Goal: Task Accomplishment & Management: Complete application form

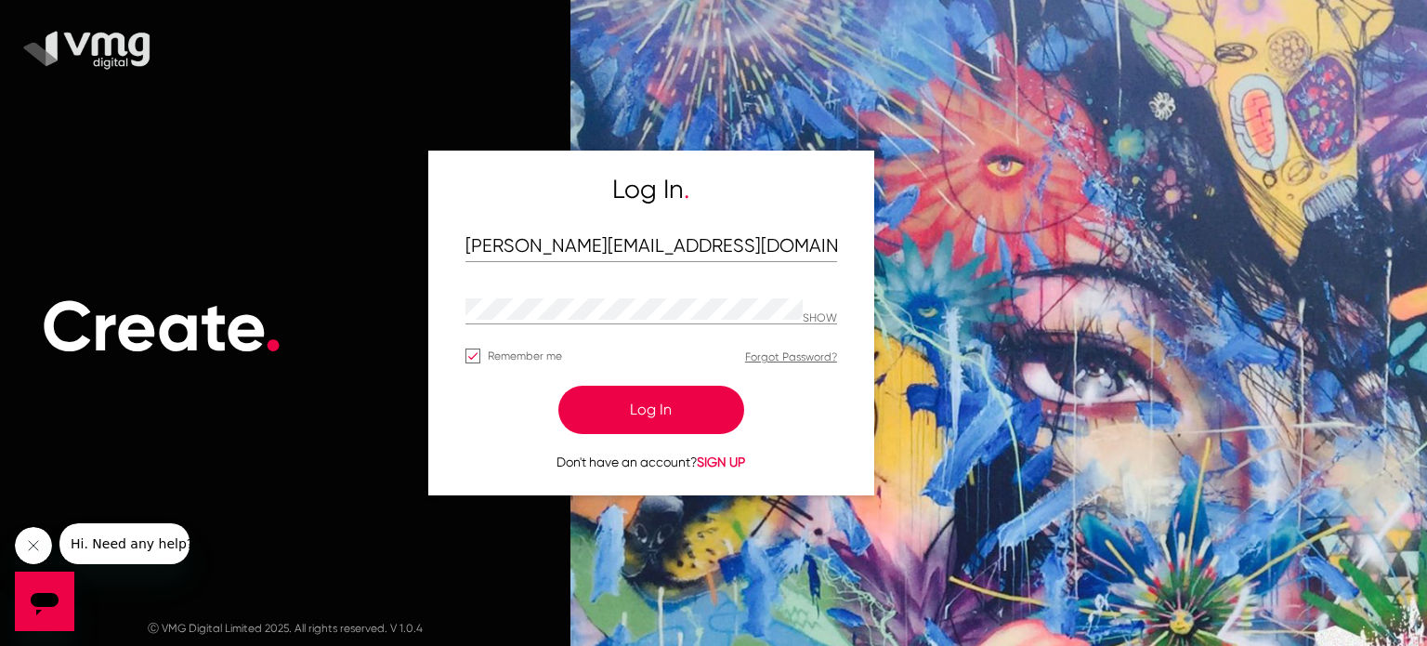
click at [627, 404] on button "Log In" at bounding box center [651, 410] width 186 height 48
click at [634, 412] on button "Log In" at bounding box center [651, 410] width 186 height 48
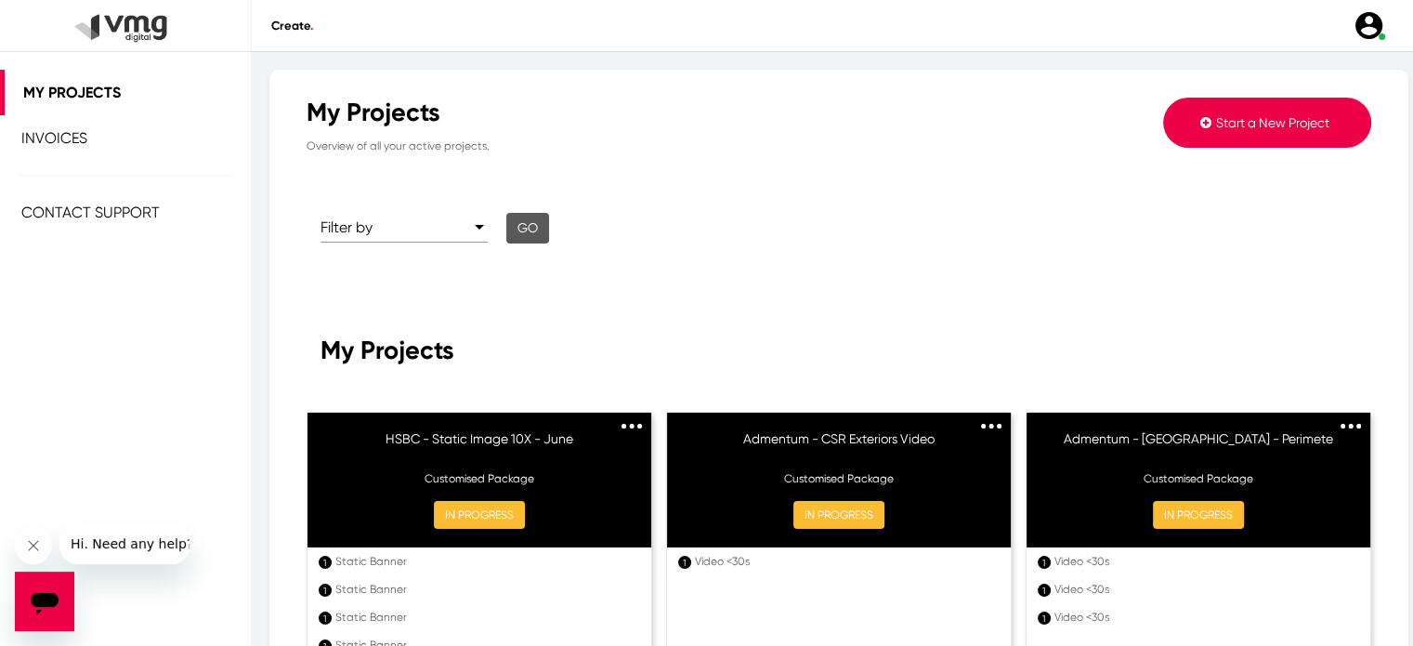
click at [1261, 122] on span "Start a New Project" at bounding box center [1272, 122] width 113 height 15
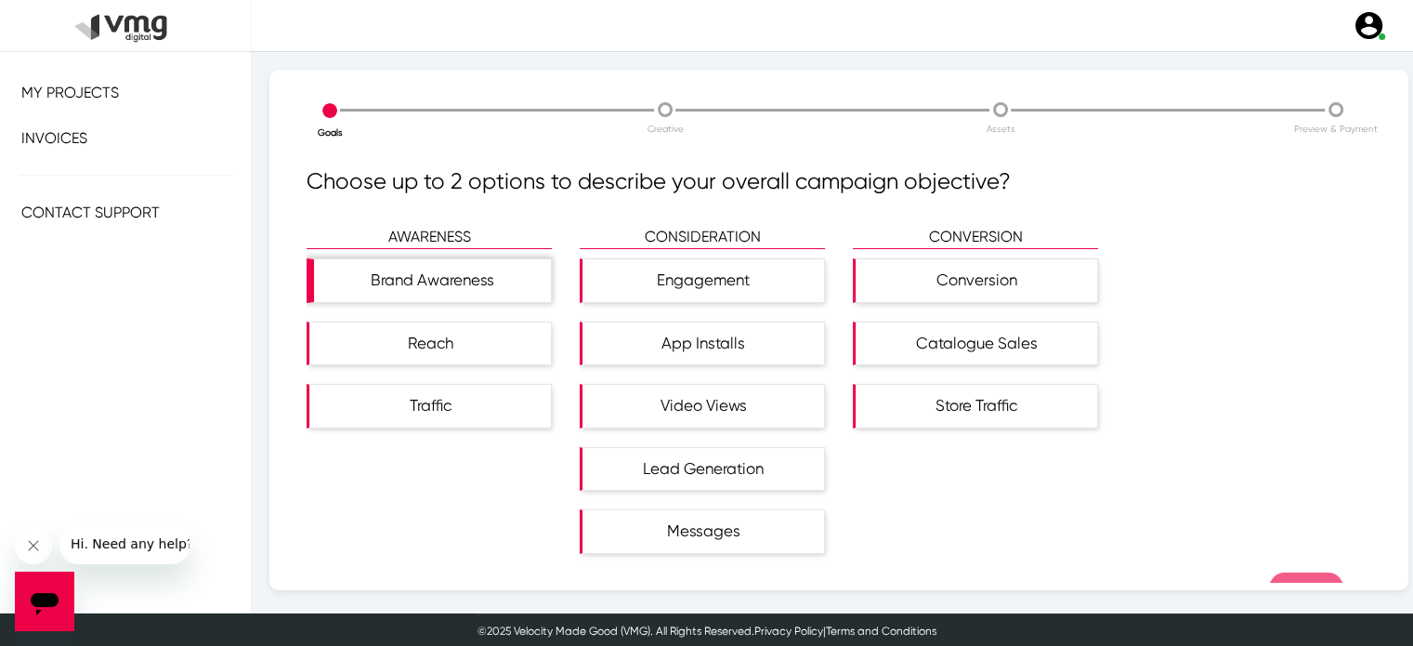
click at [484, 282] on div "Brand Awareness" at bounding box center [432, 280] width 237 height 43
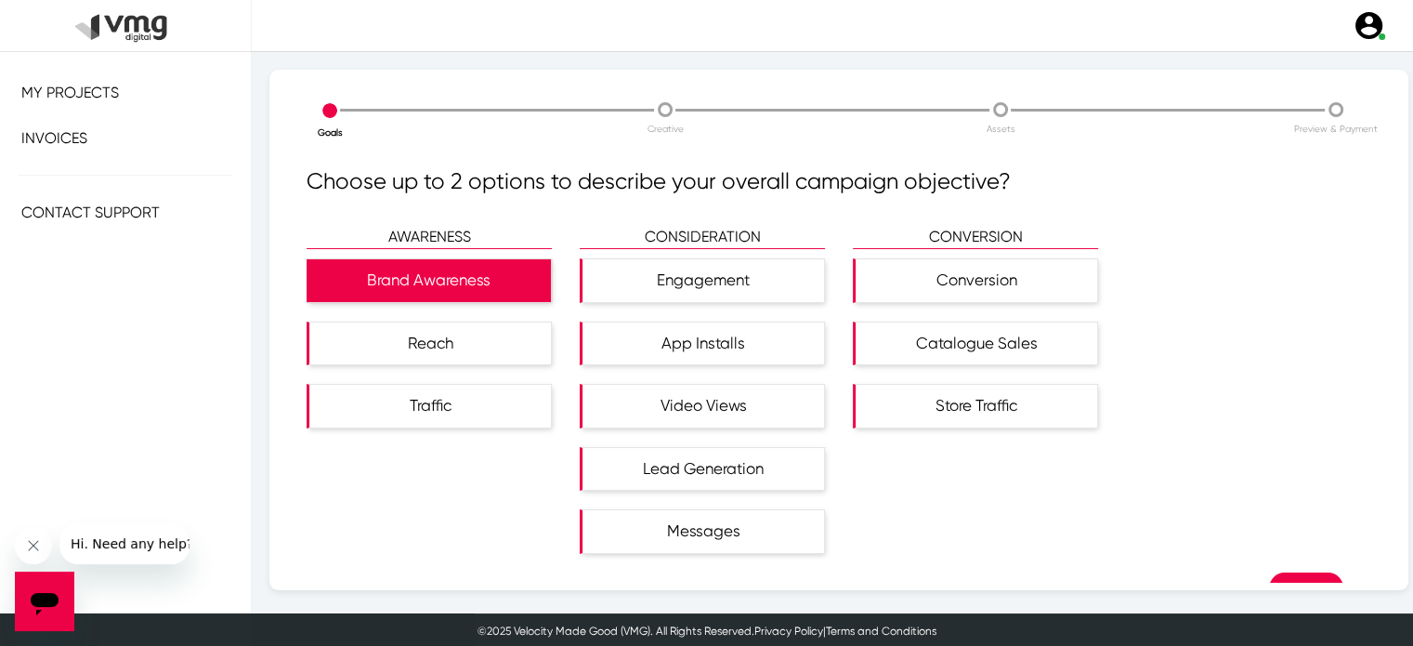
scroll to position [28, 0]
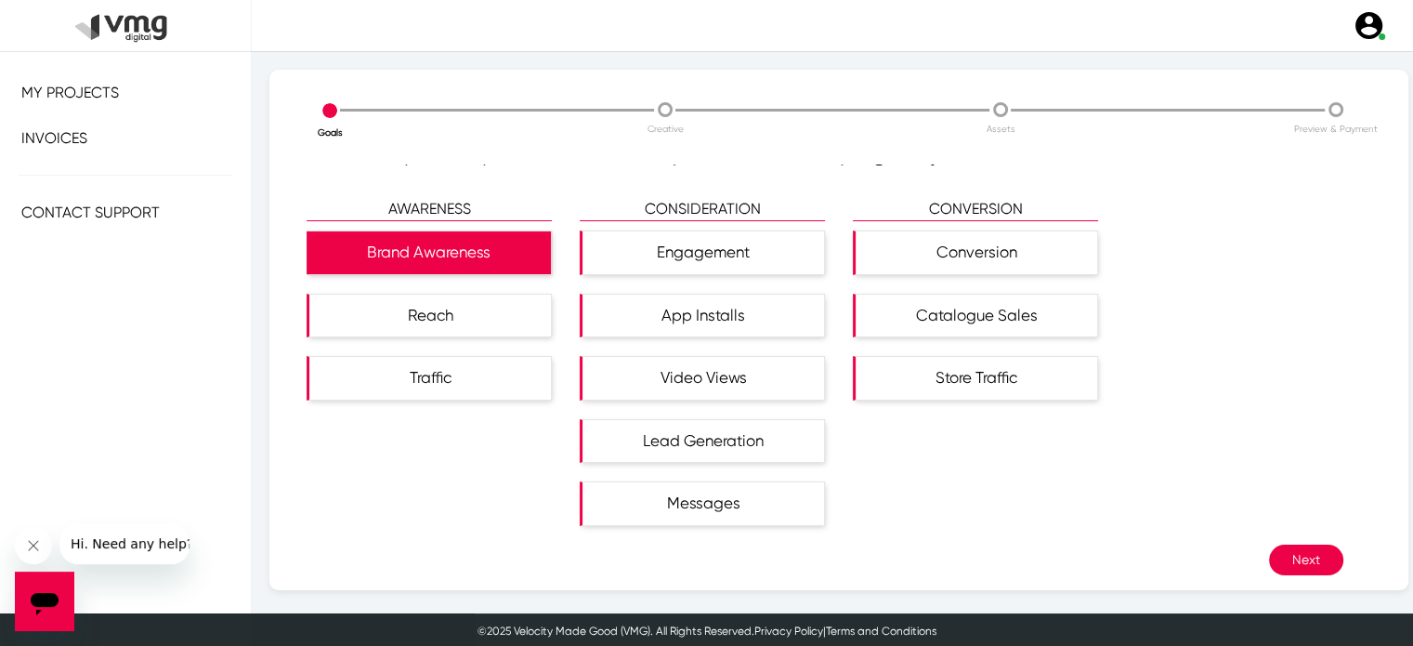
click at [1284, 567] on button "Next" at bounding box center [1306, 560] width 74 height 31
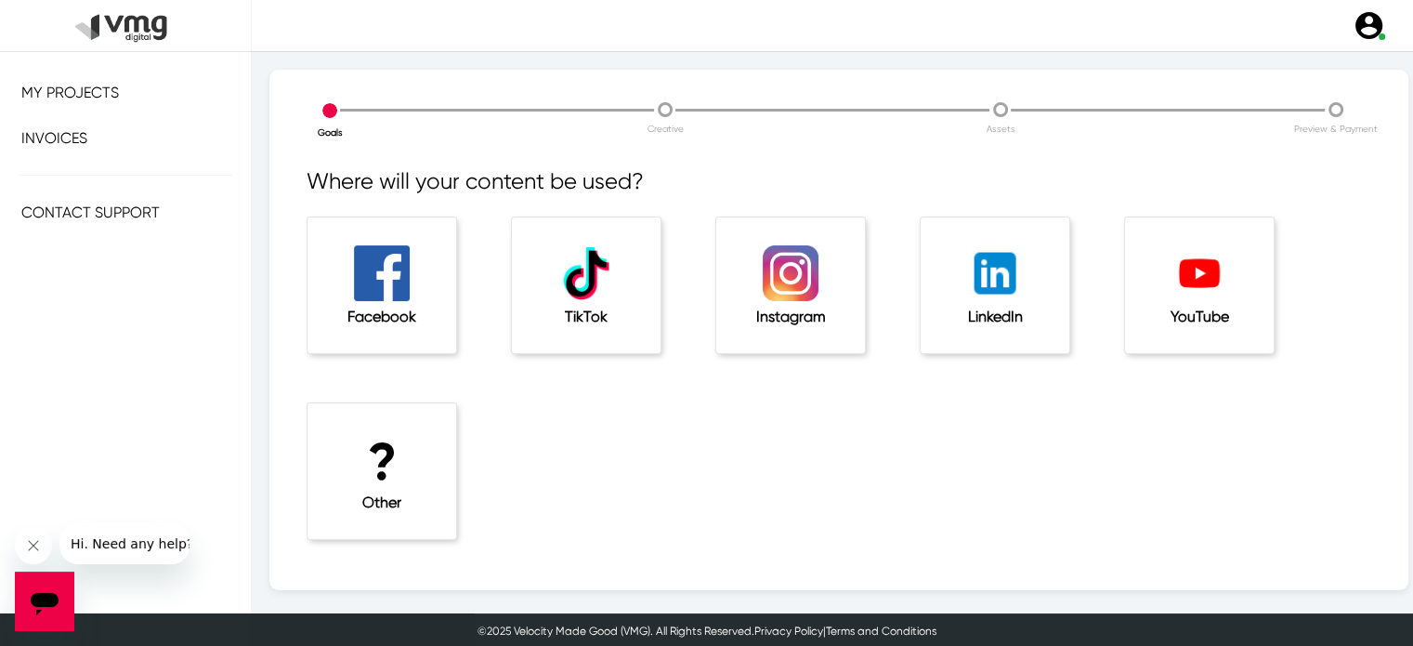
click at [1214, 285] on img at bounding box center [1200, 273] width 56 height 56
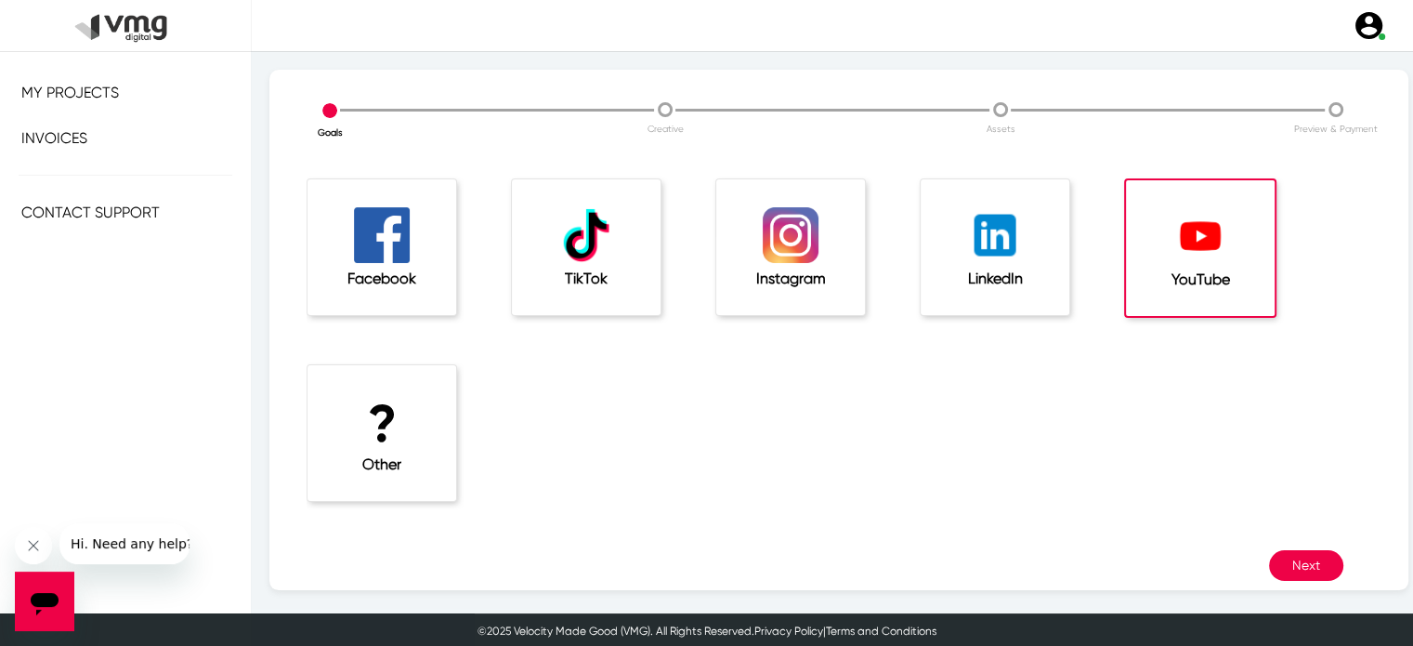
scroll to position [63, 0]
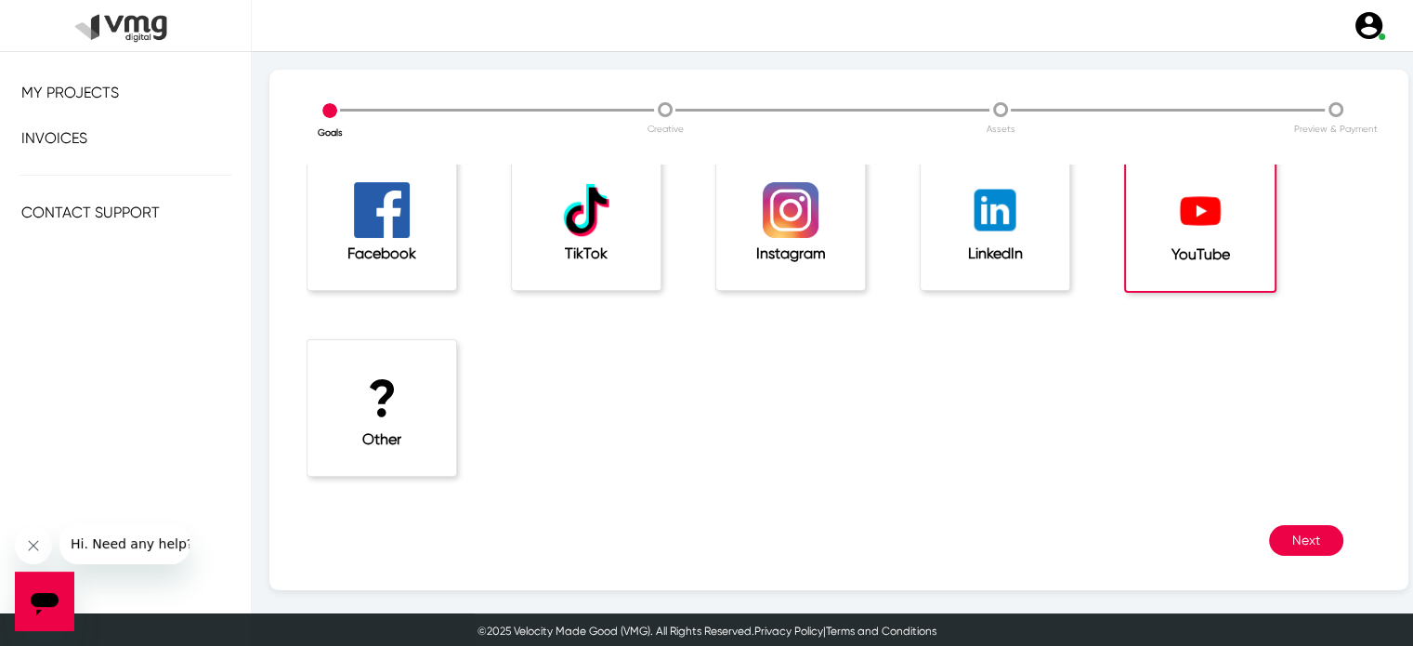
click at [1281, 557] on div "Where will your content be used? Facebook TikTok Instagram LinkedIn YouTube ? O…" at bounding box center [839, 373] width 1065 height 418
click at [1290, 547] on button "Next" at bounding box center [1306, 540] width 74 height 31
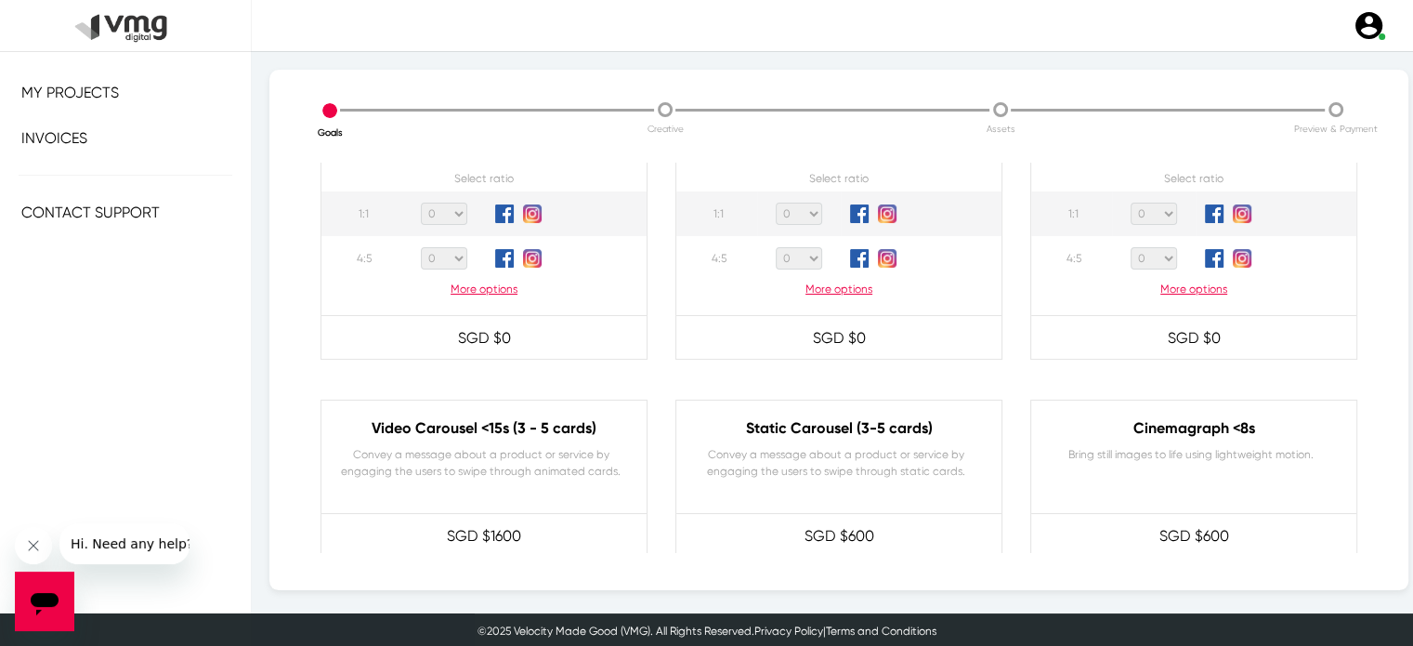
scroll to position [282, 0]
click at [834, 282] on p "More options" at bounding box center [838, 288] width 325 height 17
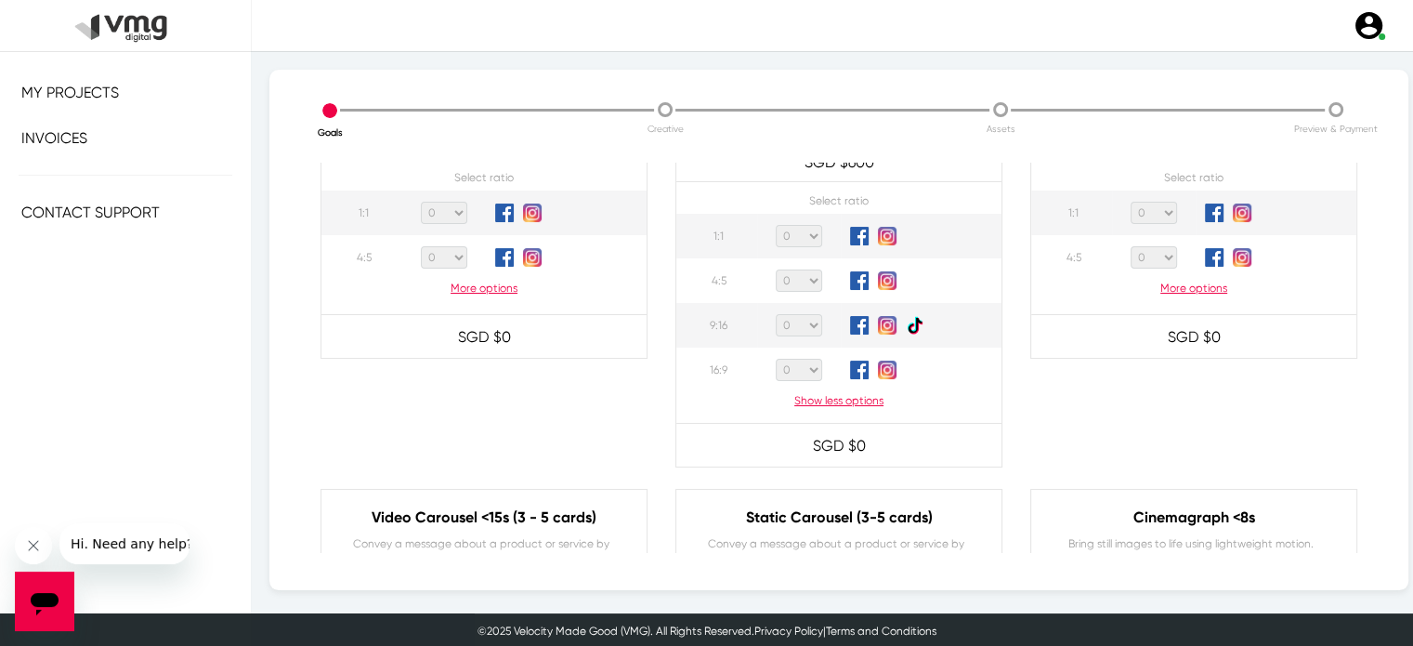
click at [799, 371] on select "0 1 2 3 4 5 6 7 8 9 10 11 12 13 14 15 16 17 18 19 20" at bounding box center [799, 370] width 46 height 22
select select "1"
click at [776, 359] on select "0 1 2 3 4 5 6 7 8 9 10 11 12 13 14 15 16 17 18 19 20" at bounding box center [799, 370] width 46 height 22
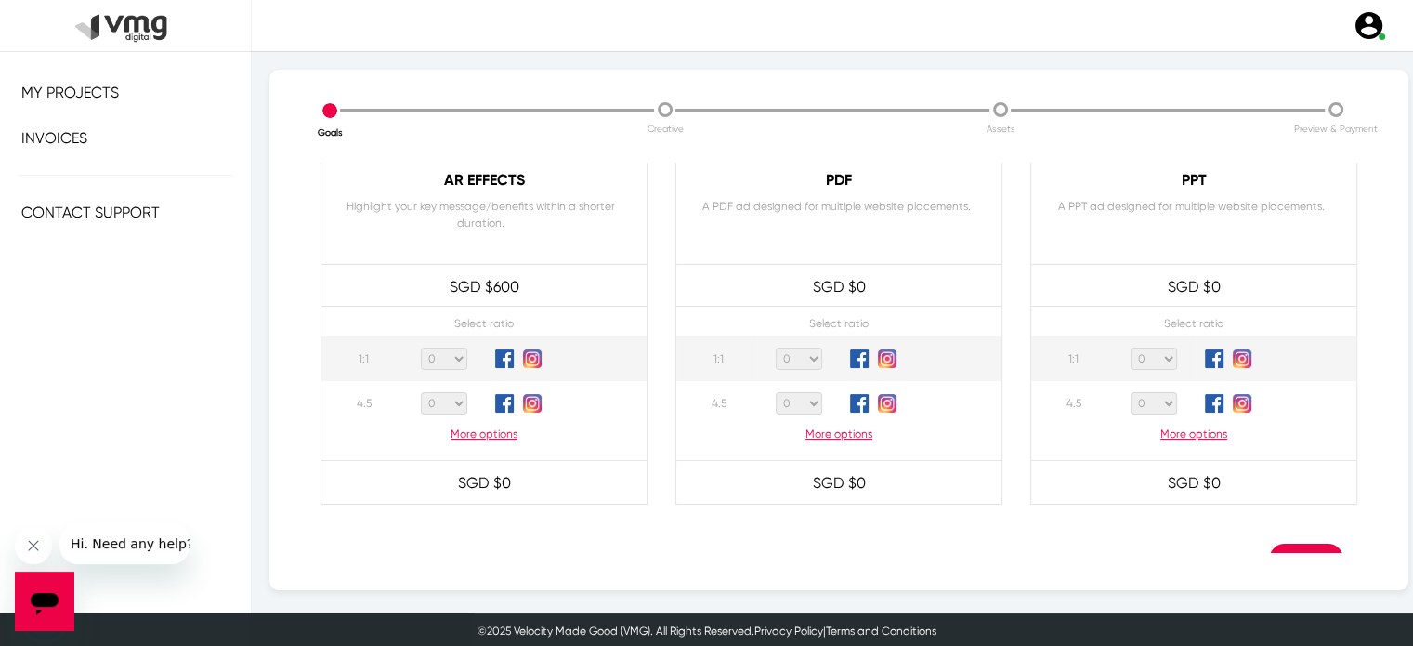
scroll to position [1844, 0]
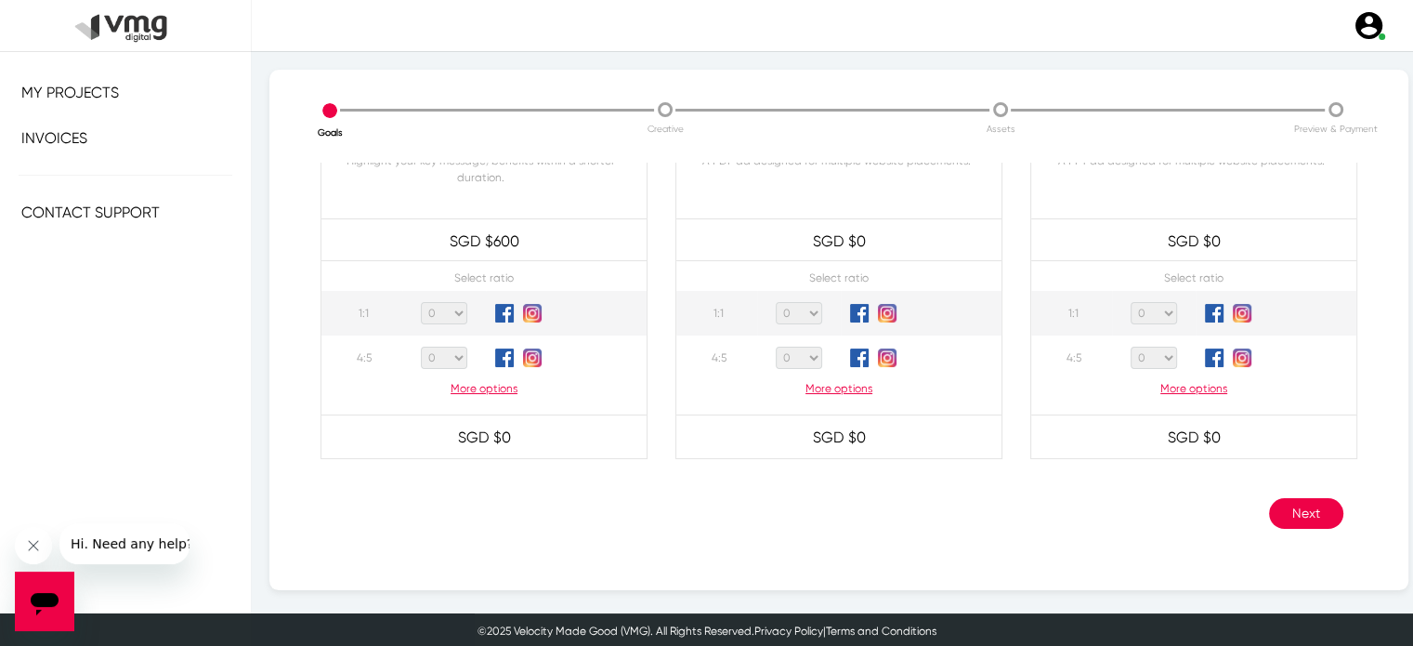
click at [1305, 518] on button "Next" at bounding box center [1306, 513] width 74 height 31
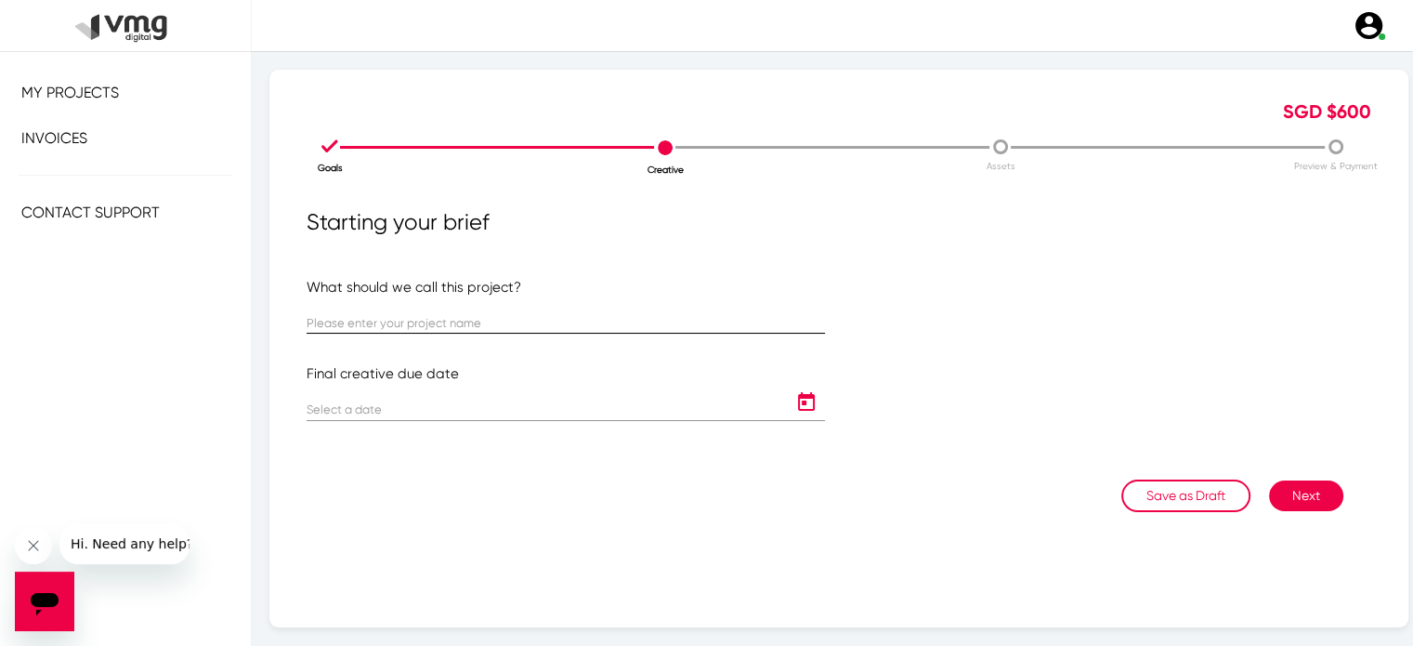
click at [498, 315] on div at bounding box center [566, 315] width 519 height 36
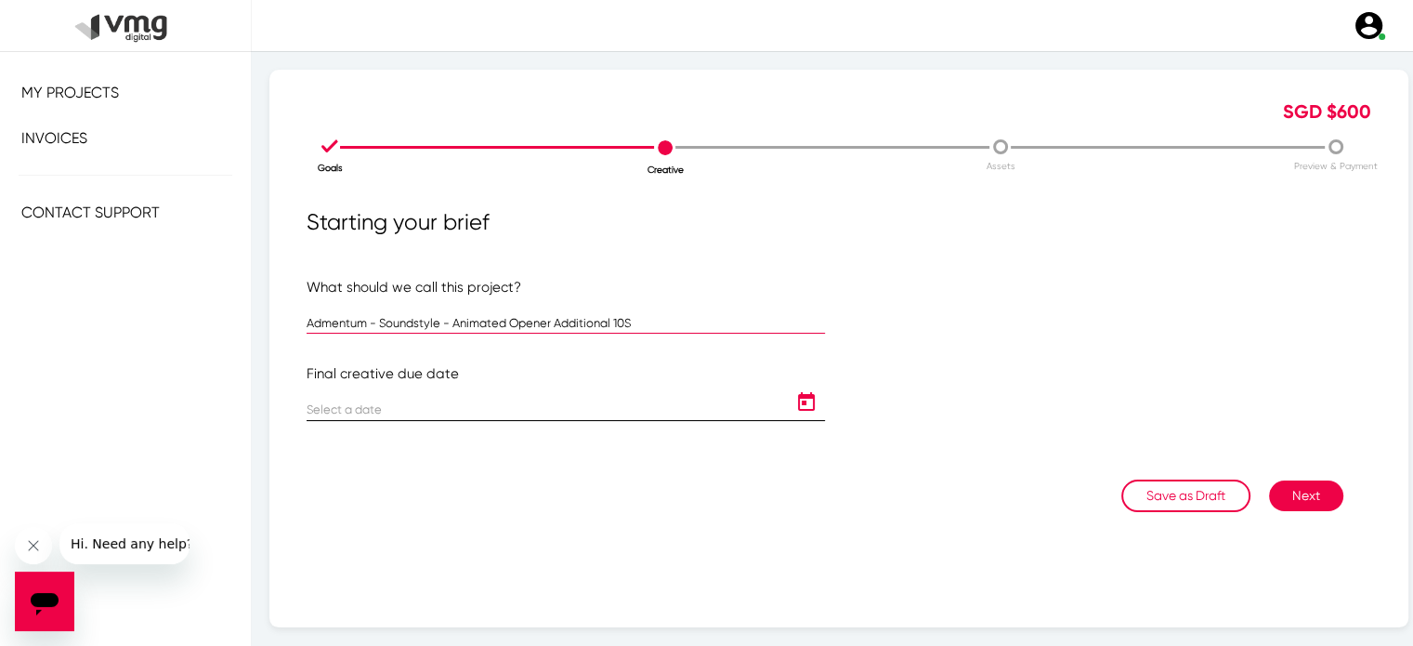
type input "Admentum - Soundstyle - Animated Opener Additional 10S"
click at [400, 408] on input at bounding box center [547, 410] width 481 height 14
click at [798, 409] on icon "Open calendar" at bounding box center [806, 401] width 17 height 19
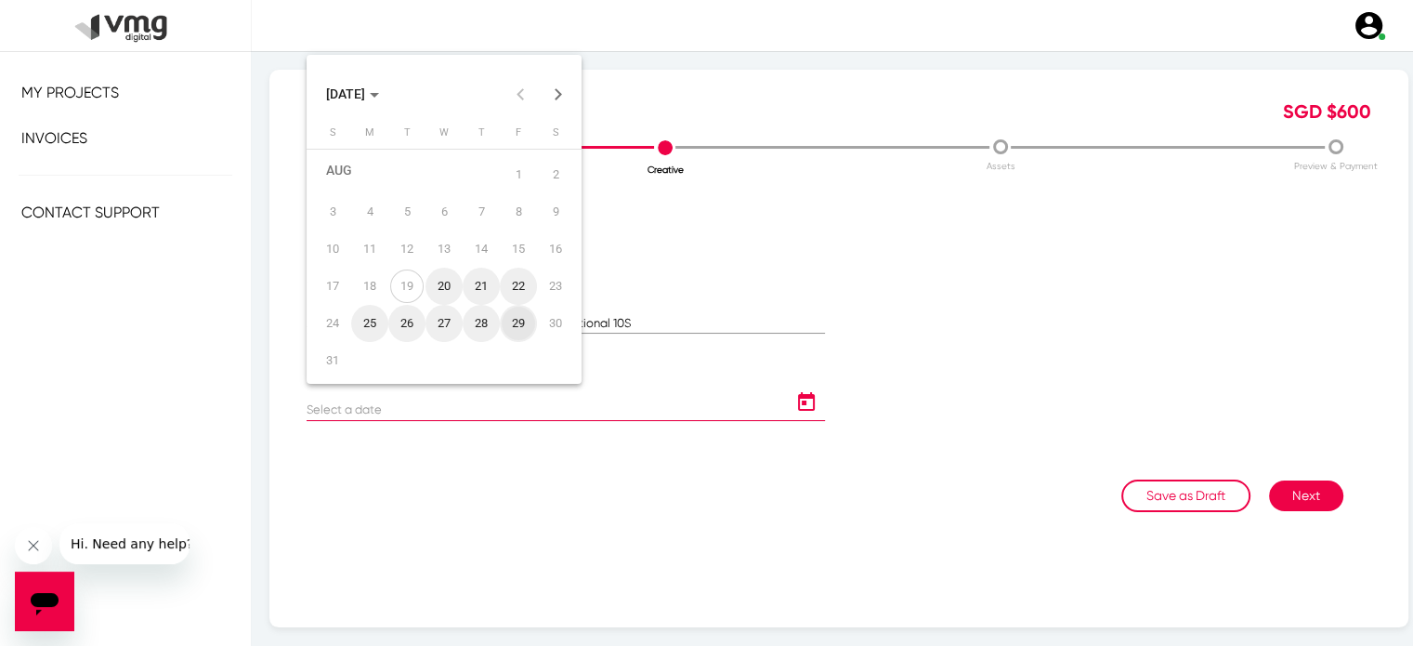
click at [525, 324] on div "29" at bounding box center [518, 323] width 33 height 33
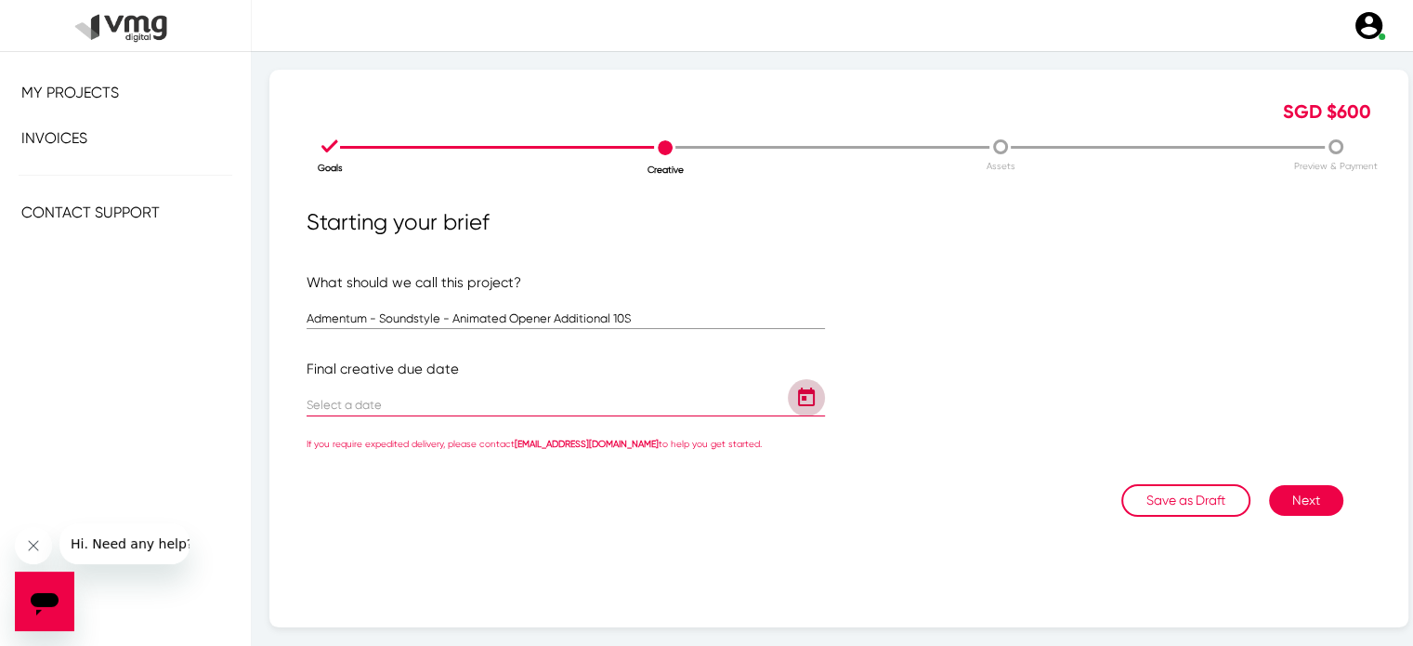
click at [797, 408] on icon "Open calendar" at bounding box center [807, 398] width 30 height 22
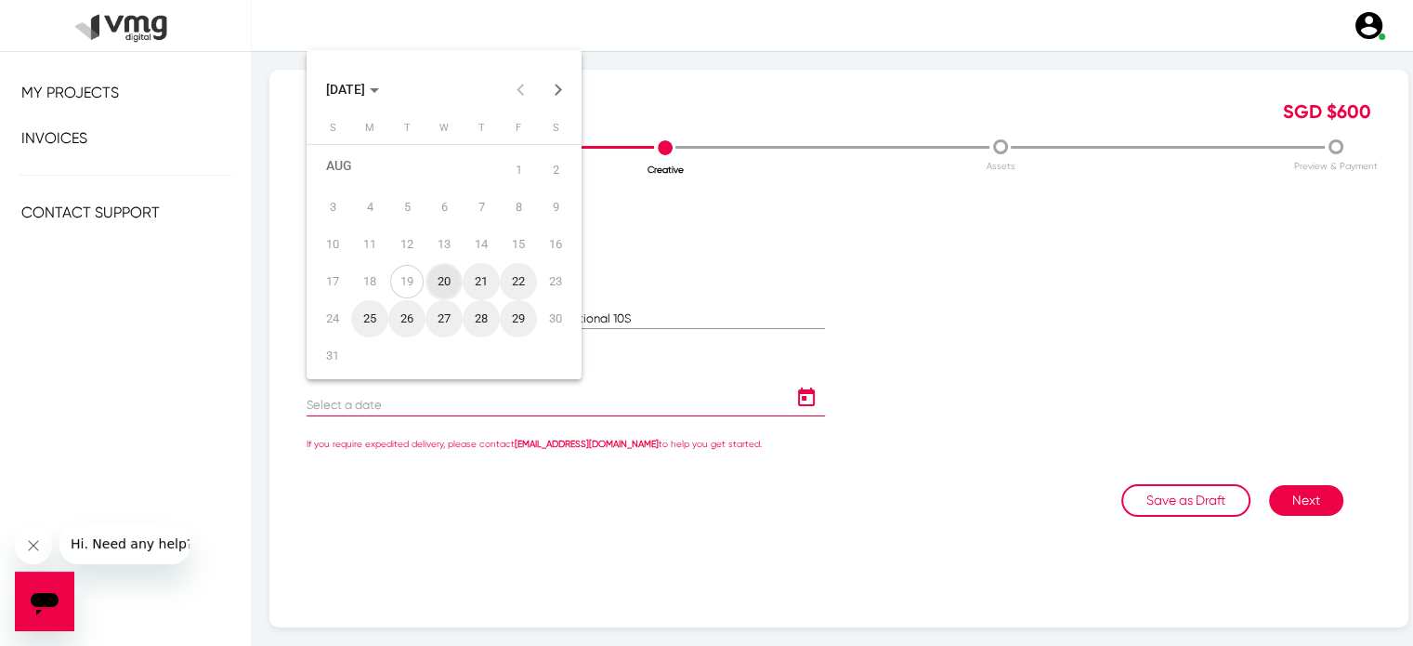
click at [555, 86] on button "Next month" at bounding box center [558, 89] width 37 height 37
click at [368, 187] on div "1" at bounding box center [369, 188] width 33 height 33
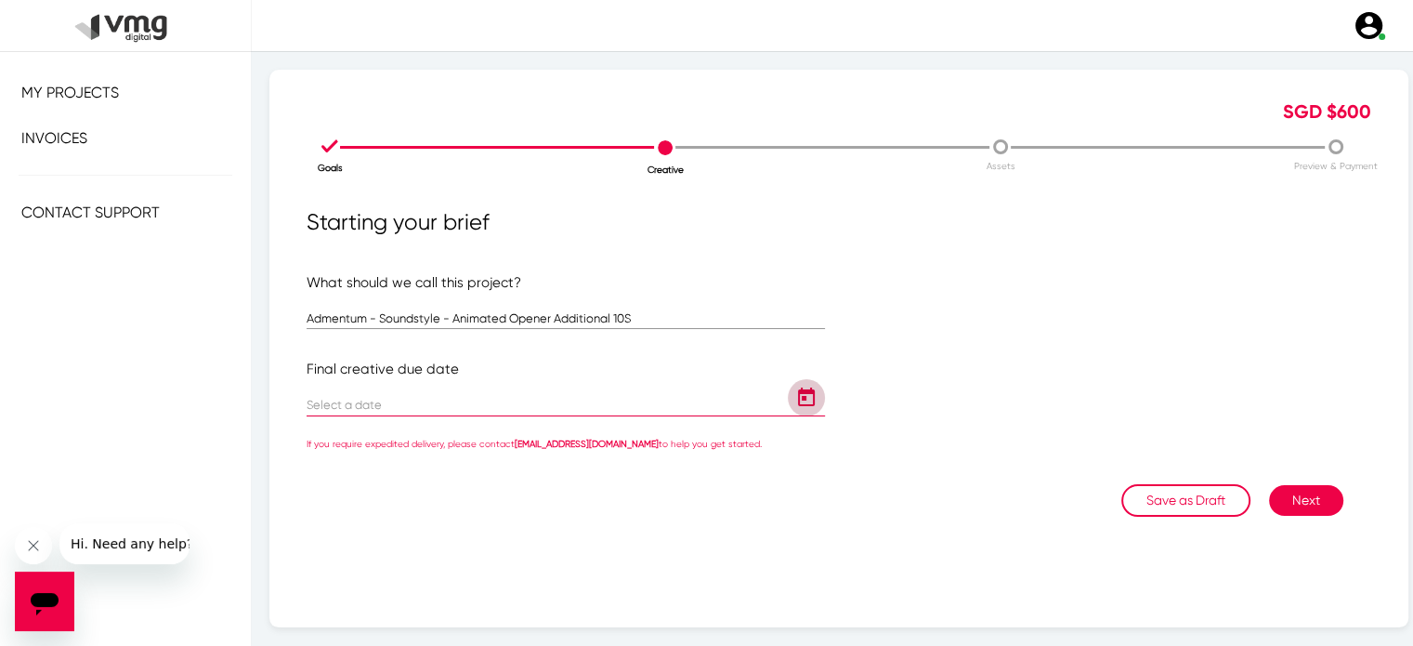
click at [798, 400] on icon "Open calendar" at bounding box center [806, 396] width 17 height 19
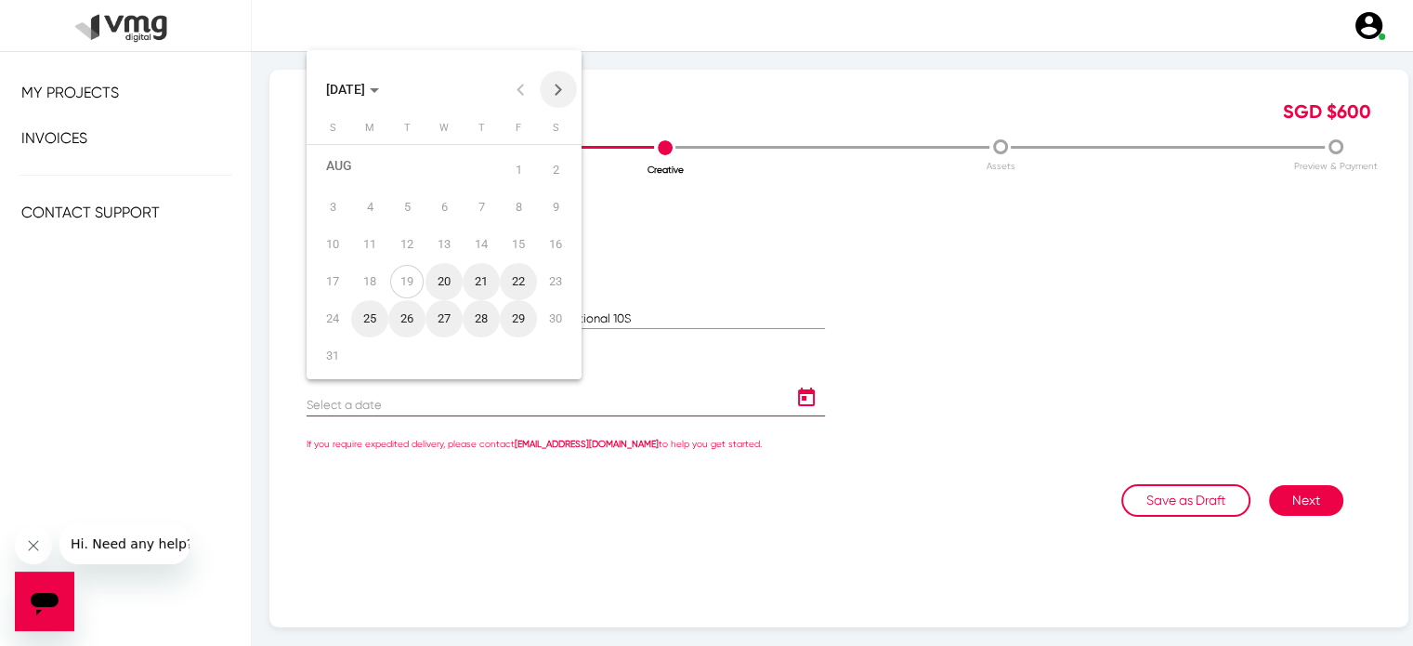
click at [564, 94] on button "Next month" at bounding box center [558, 89] width 37 height 37
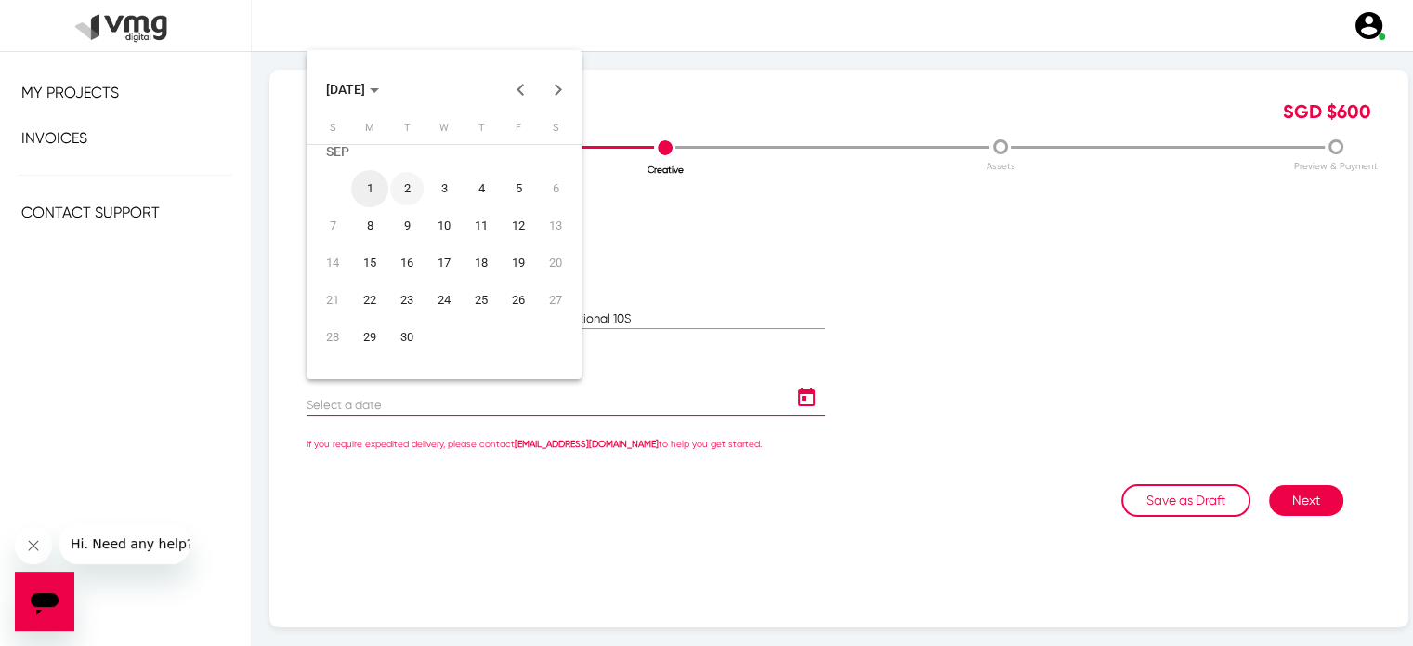
click at [407, 192] on div "2" at bounding box center [406, 188] width 33 height 33
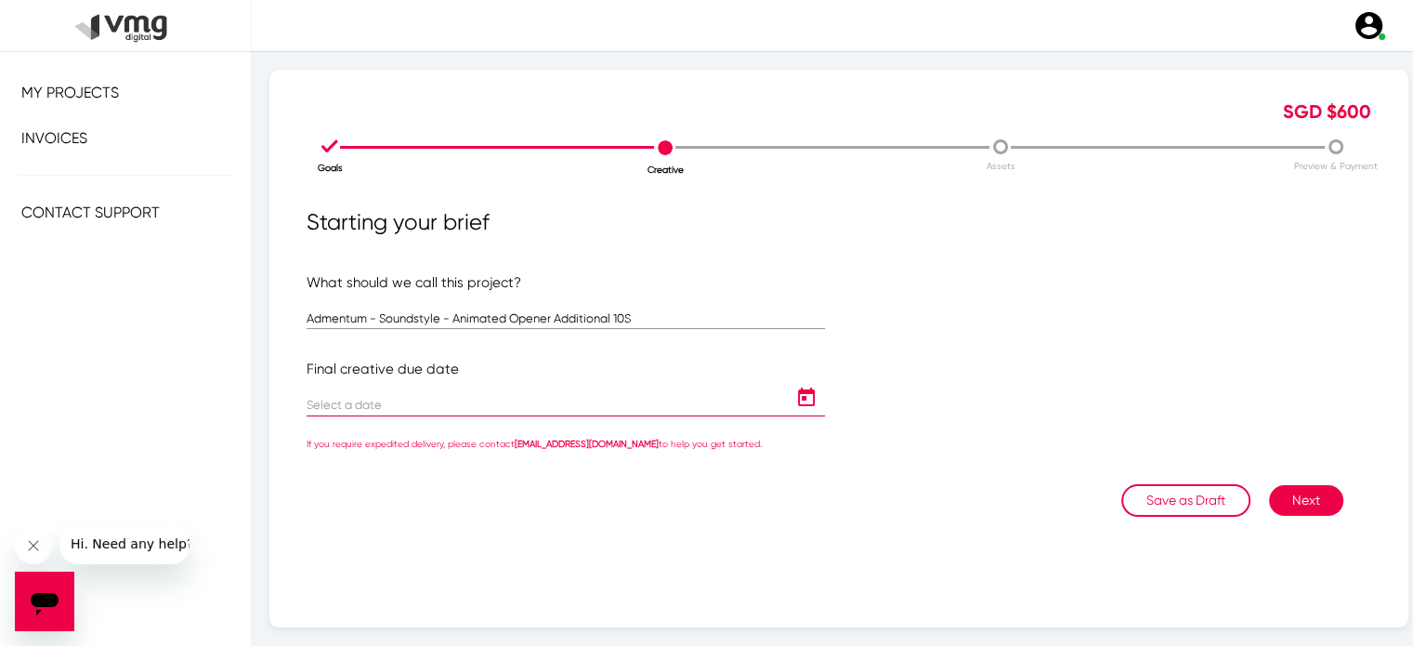
type input "[DATE]"
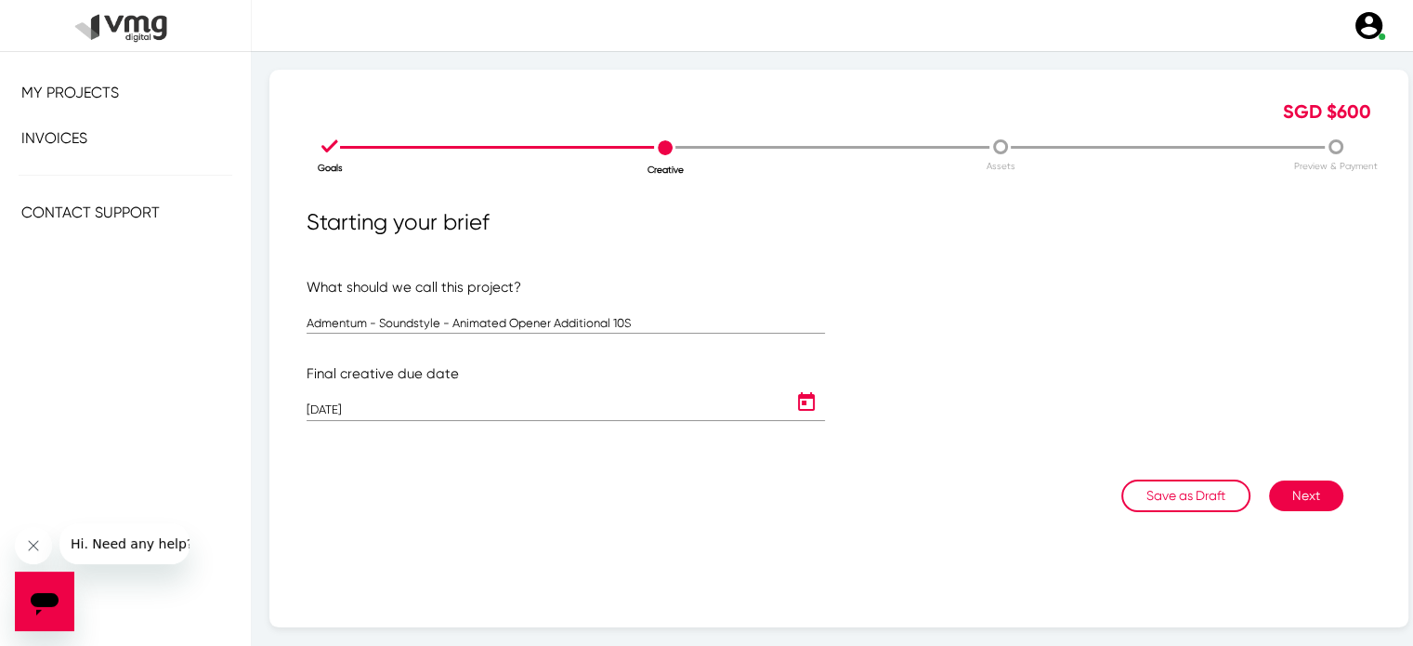
click at [1292, 499] on button "Next" at bounding box center [1306, 495] width 74 height 31
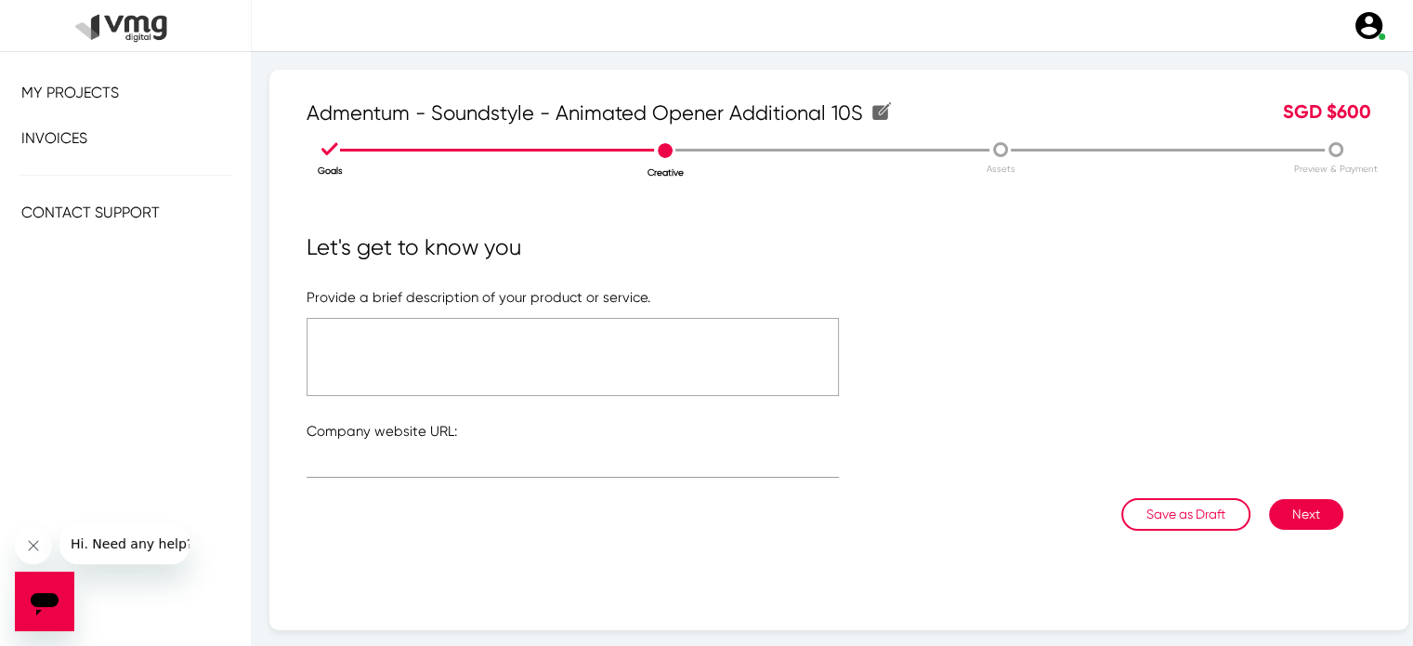
click at [457, 330] on textarea at bounding box center [573, 357] width 532 height 78
click at [371, 467] on input "text" at bounding box center [573, 467] width 532 height 14
paste input "[URL][DOMAIN_NAME]"
type input "[URL][DOMAIN_NAME]"
click at [523, 434] on p "Company website URL:" at bounding box center [839, 431] width 1065 height 21
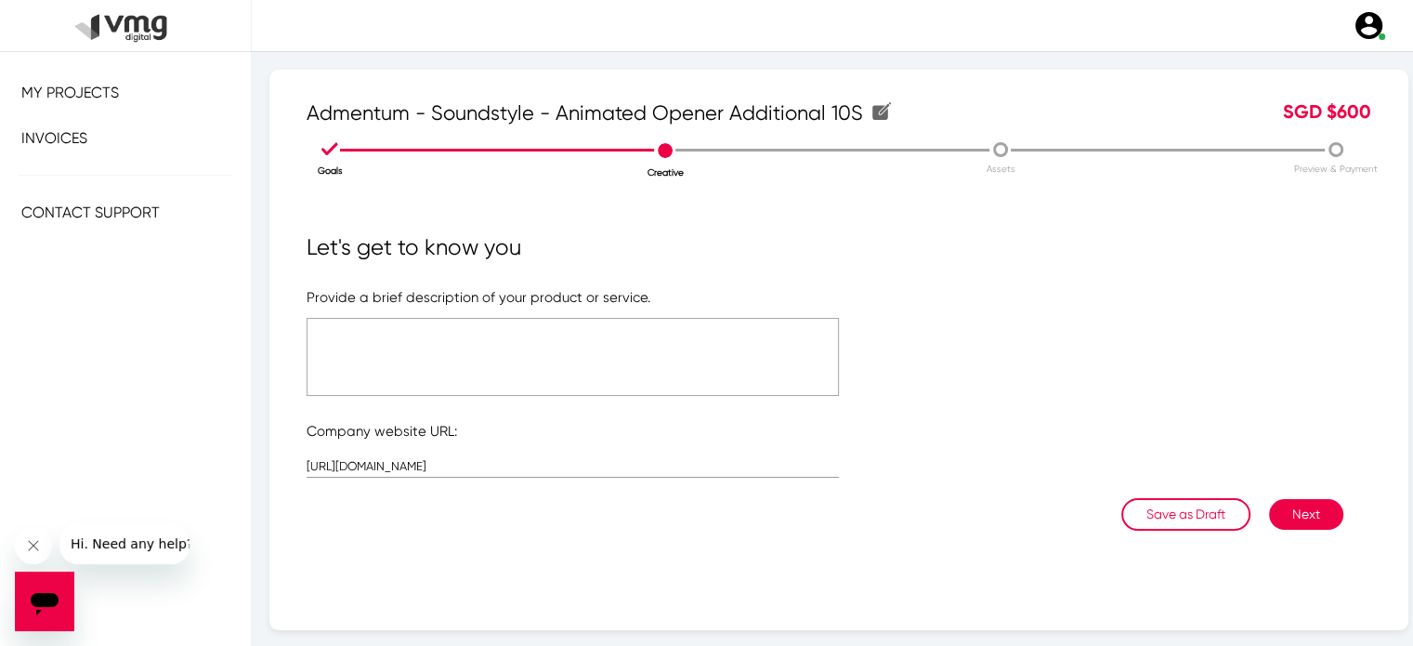
click at [428, 345] on textarea at bounding box center [573, 357] width 532 height 78
type textarea "Additional 10S for Soundstyle Opener Video"
click at [1305, 519] on button "Next" at bounding box center [1306, 514] width 74 height 31
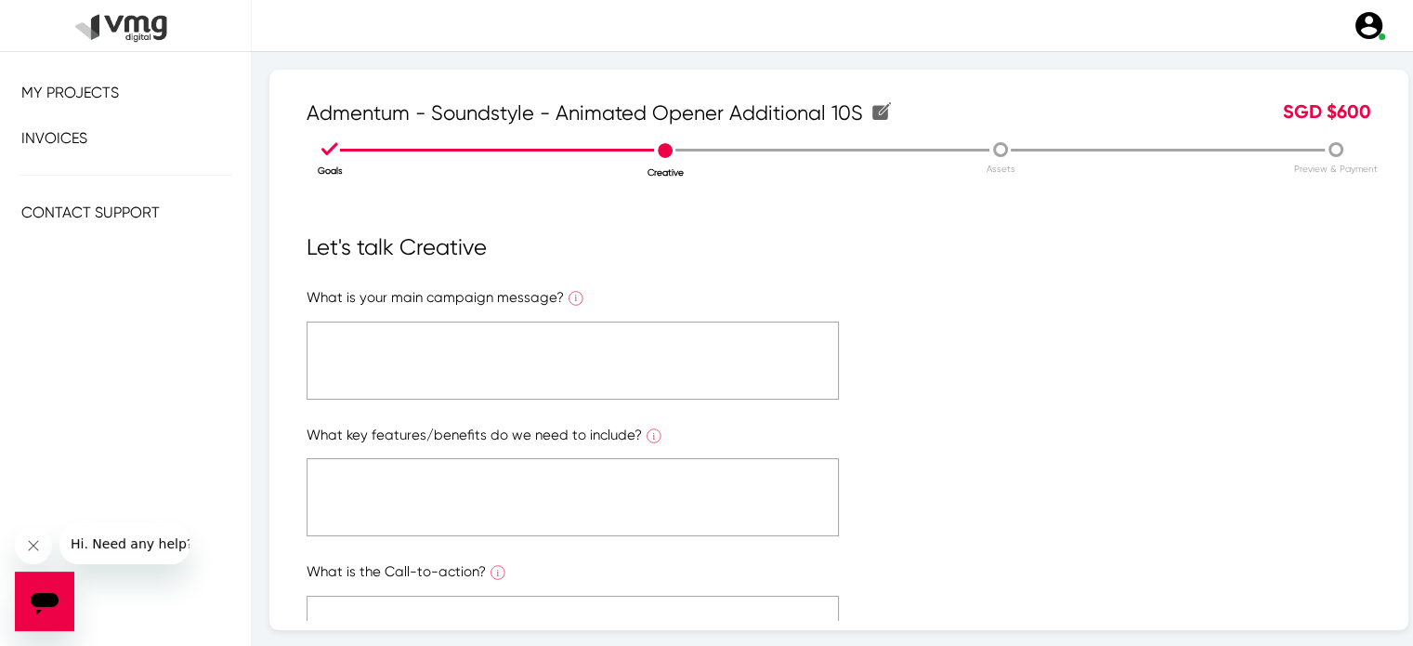
click at [472, 333] on textarea at bounding box center [573, 361] width 532 height 78
paste textarea "It only needs to be 10 seconds long. Because we didn’t get any footage of this …"
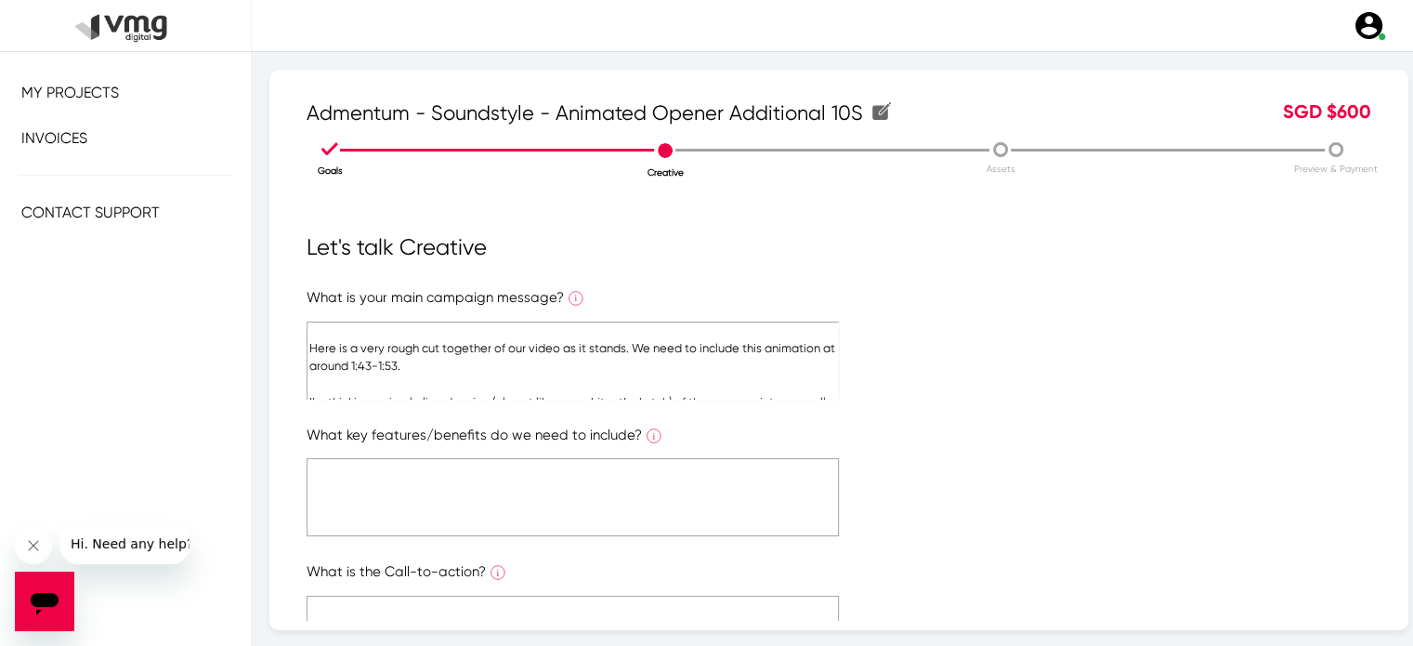
scroll to position [95, 0]
click at [488, 361] on textarea "It only needs to be 10 seconds long. Because we didn’t get any footage of this …" at bounding box center [573, 361] width 532 height 78
paste textarea "[URL][DOMAIN_NAME]"
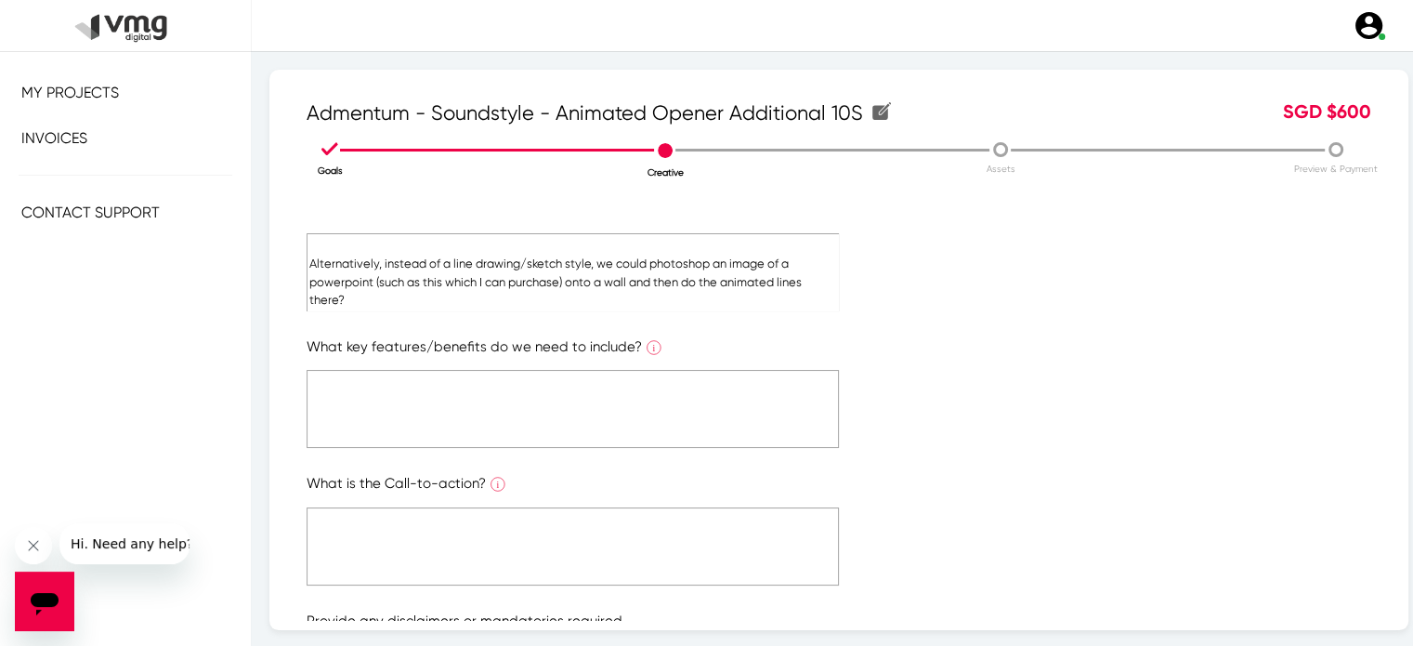
scroll to position [93, 0]
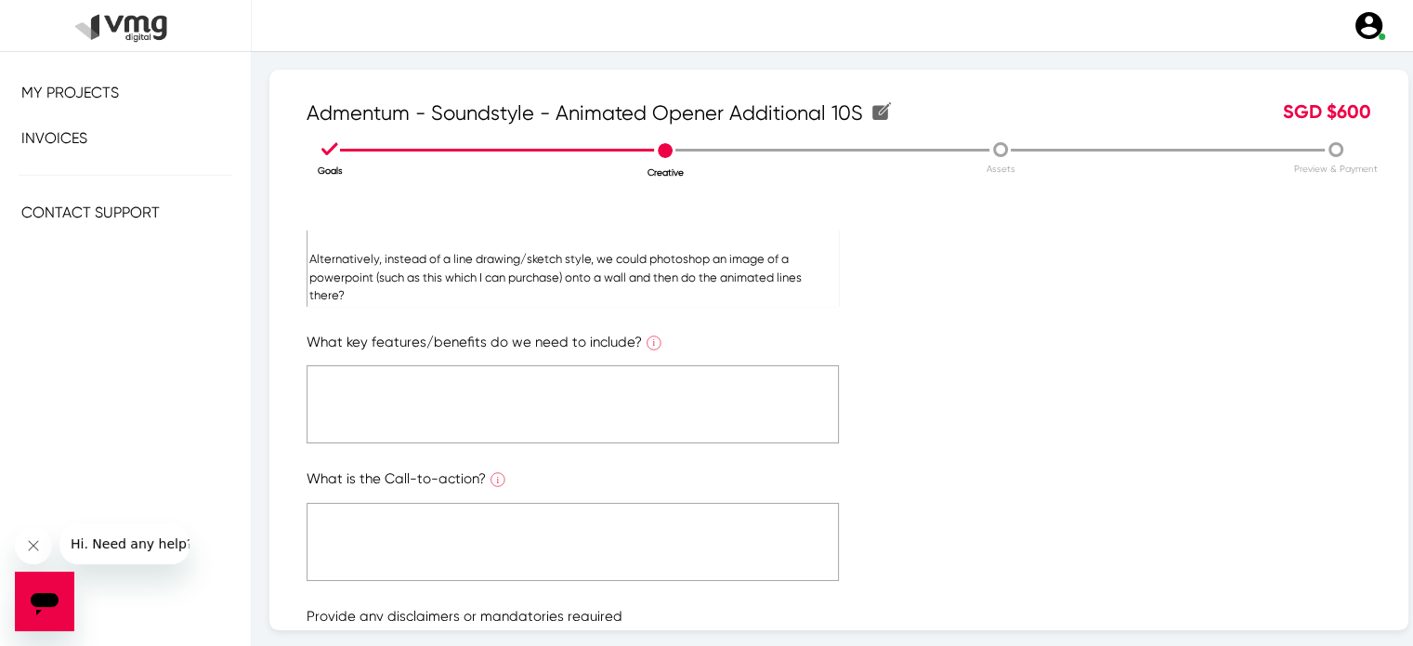
type textarea "It only needs to be 10 seconds long. Because we didn’t get any footage of this …"
click at [517, 431] on textarea at bounding box center [573, 404] width 532 height 78
type textarea "B"
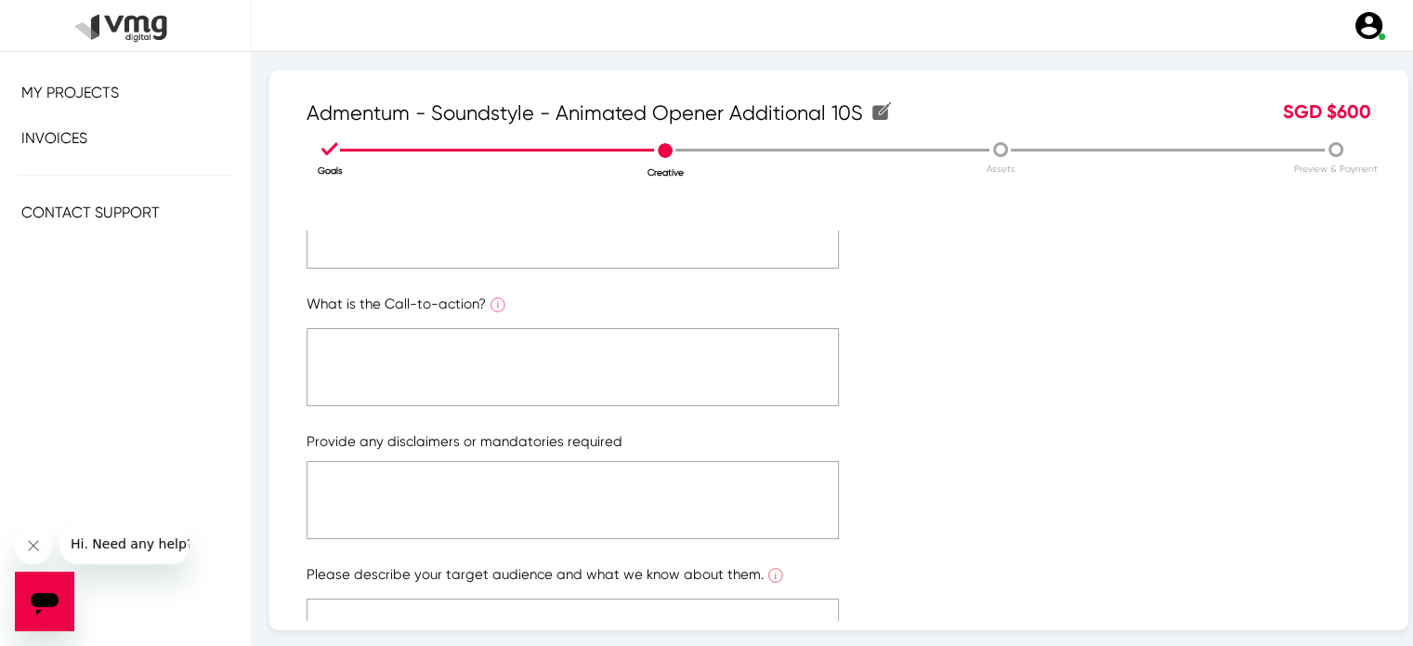
scroll to position [275, 0]
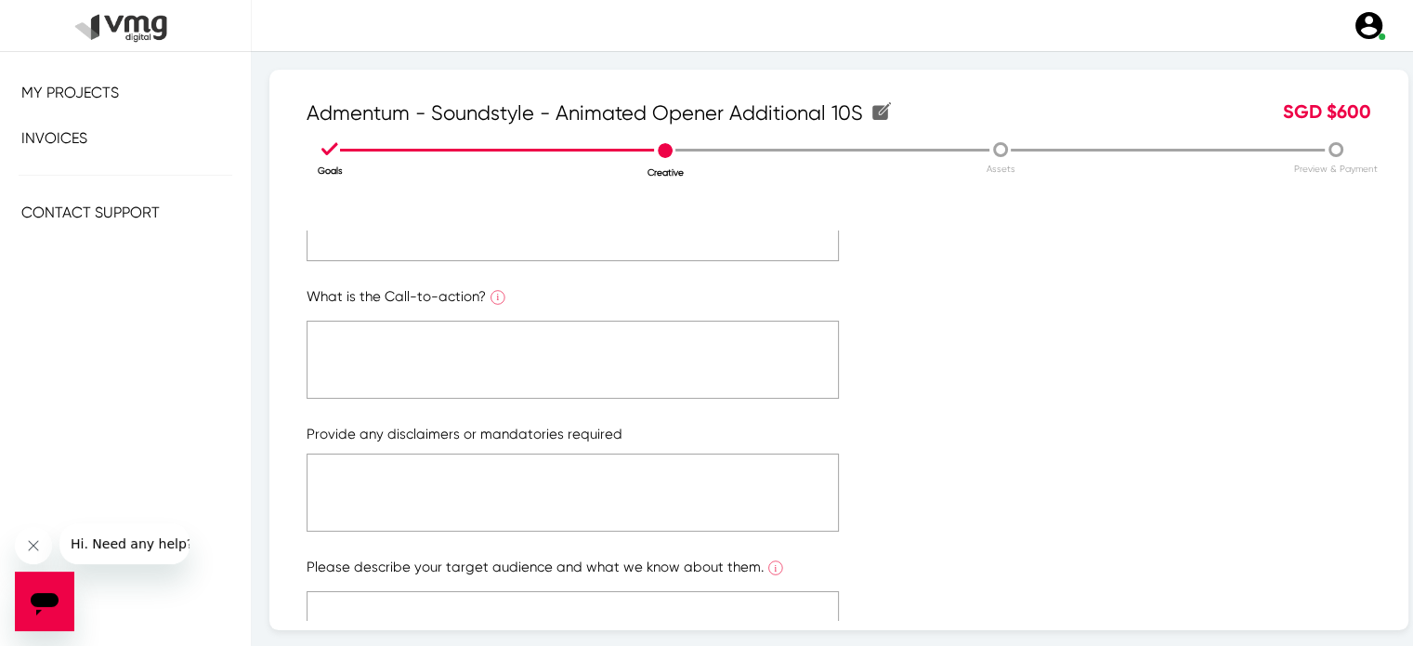
type textarea "N/A"
click at [521, 335] on textarea at bounding box center [573, 360] width 532 height 78
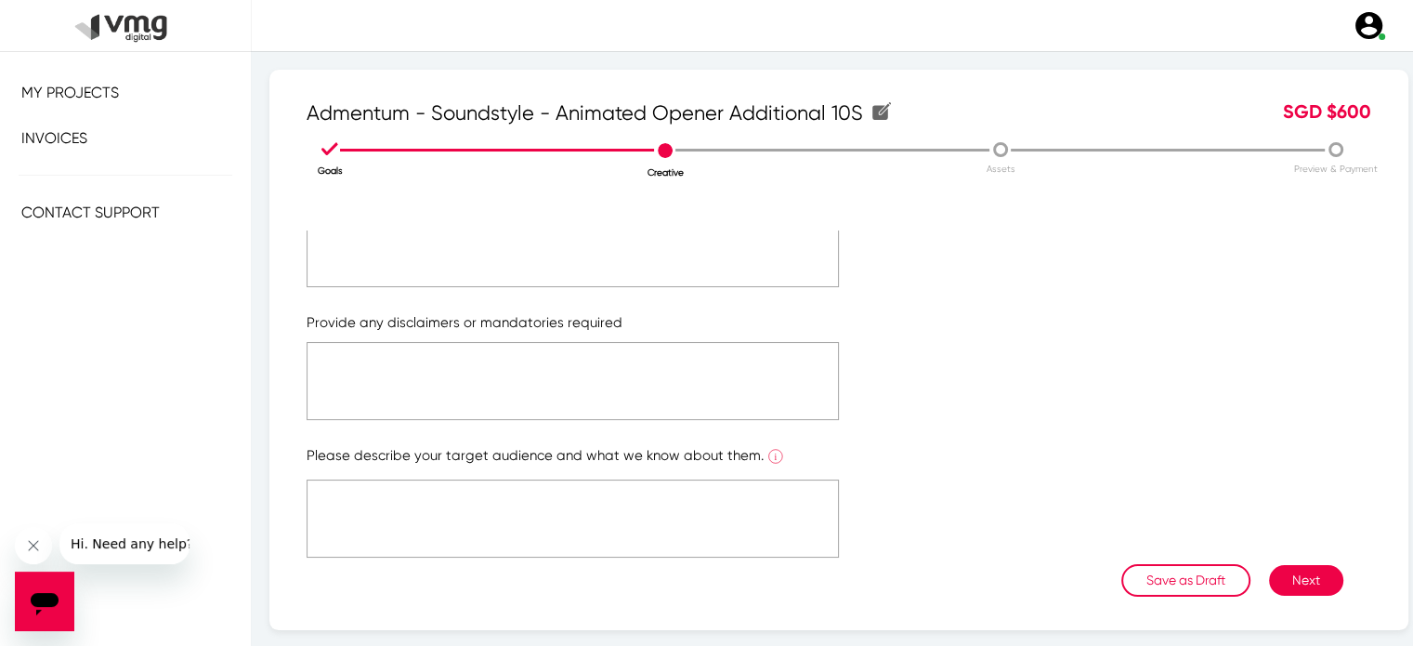
type textarea "N/A"
click at [475, 371] on textarea at bounding box center [573, 381] width 532 height 78
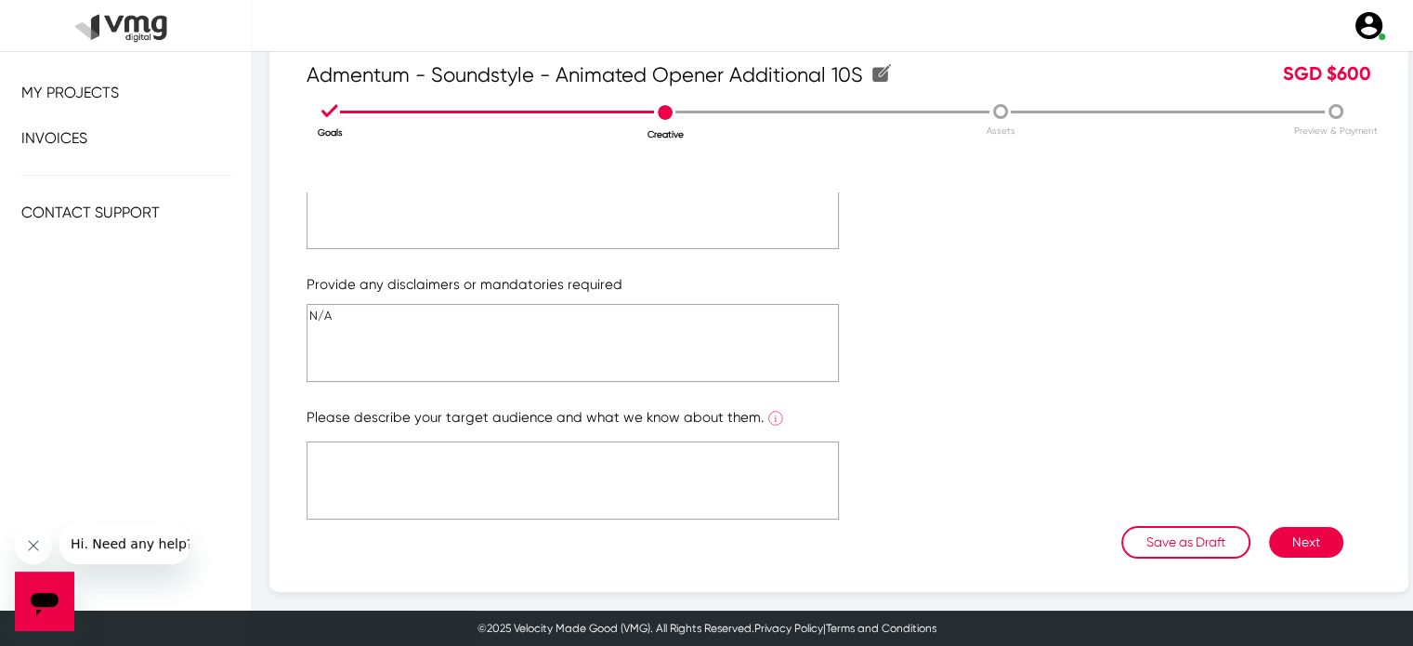
type textarea "N/A"
click at [480, 455] on textarea at bounding box center [573, 480] width 532 height 78
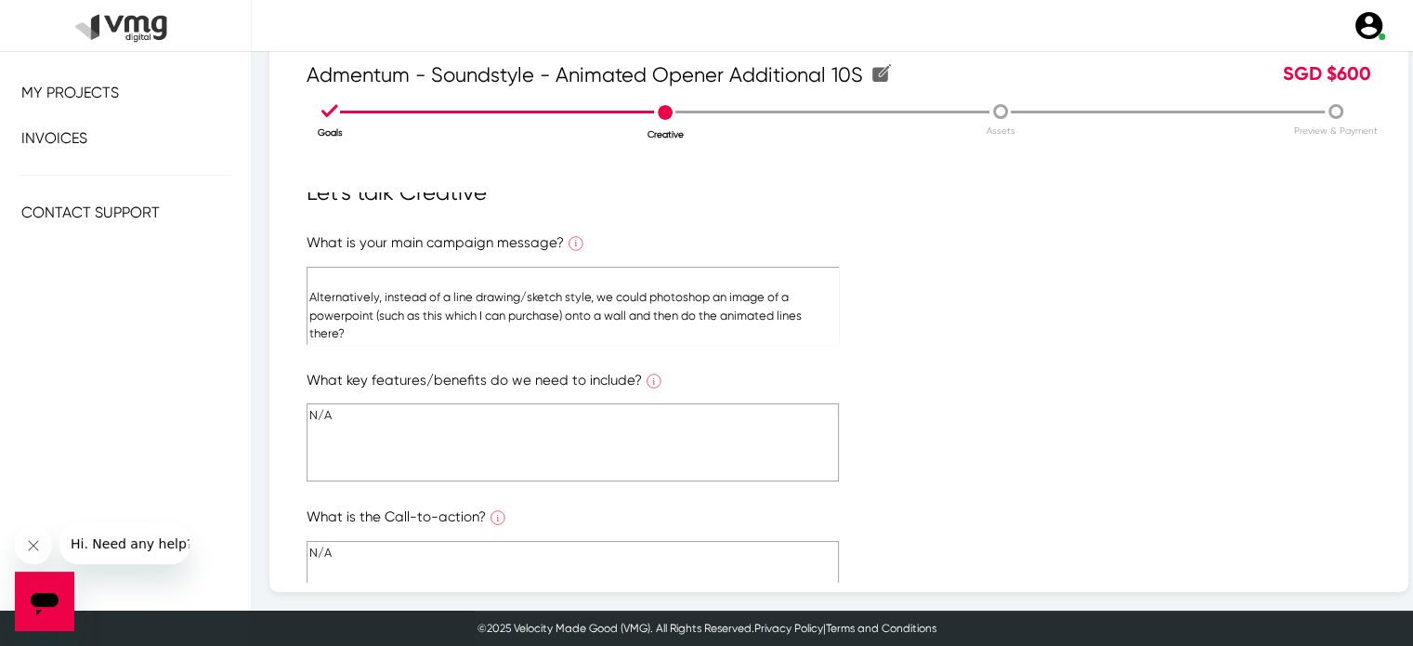
scroll to position [18, 0]
type textarea "N/A"
click at [586, 288] on textarea "It only needs to be 10 seconds long. Because we didn’t get any footage of this …" at bounding box center [573, 305] width 532 height 78
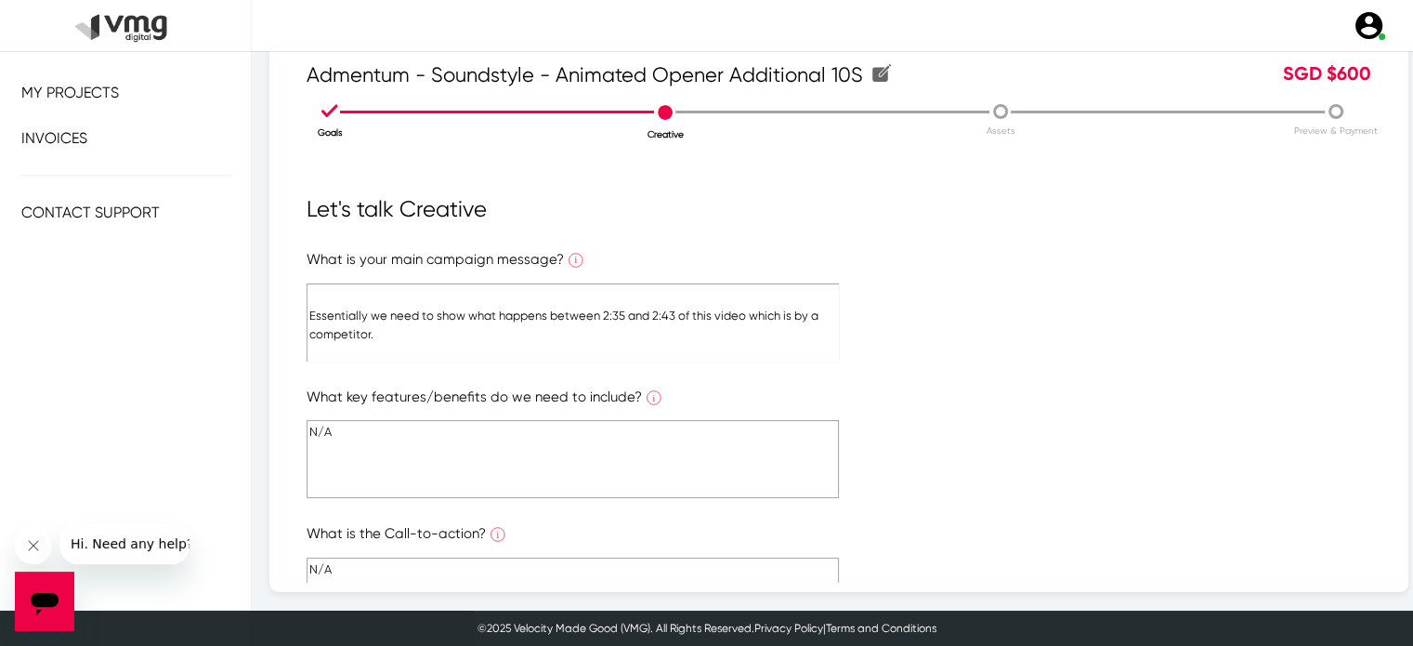
scroll to position [36, 0]
click at [387, 329] on textarea "It only needs to be 10 seconds long. Because we didn’t get any footage of this …" at bounding box center [573, 322] width 532 height 78
paste textarea "[URL][DOMAIN_NAME]"
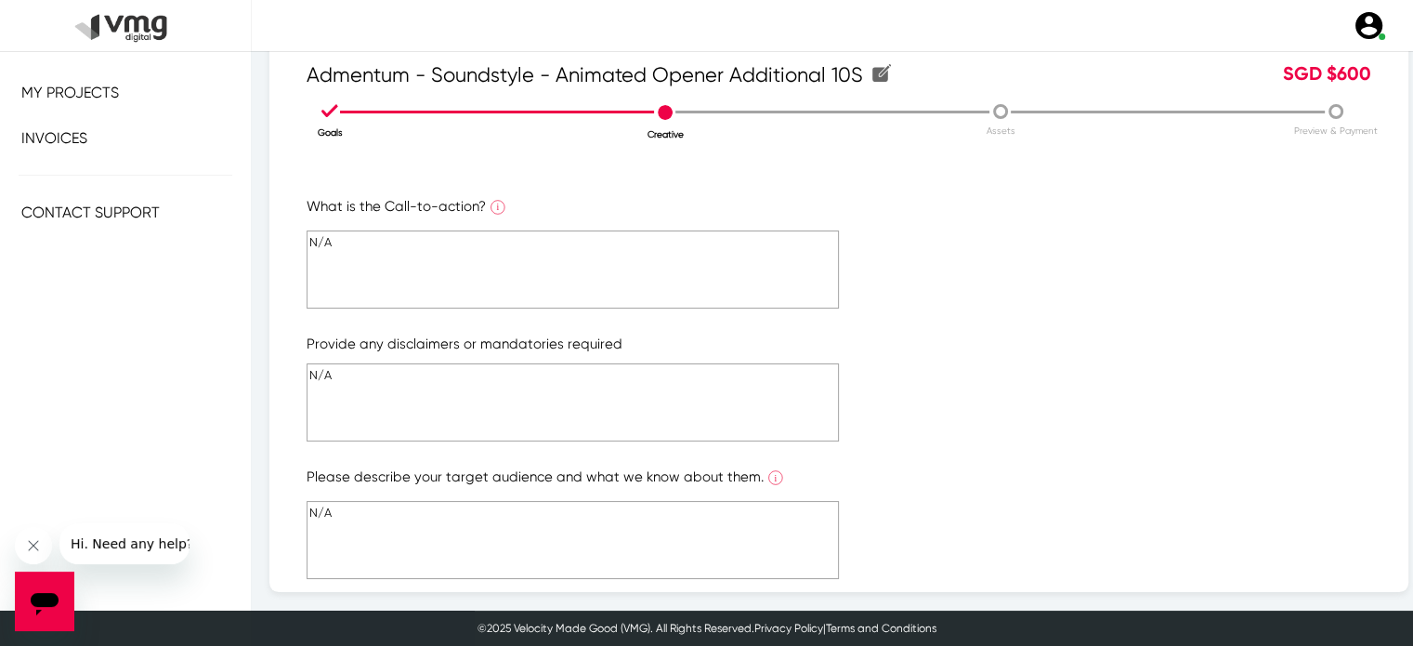
scroll to position [387, 0]
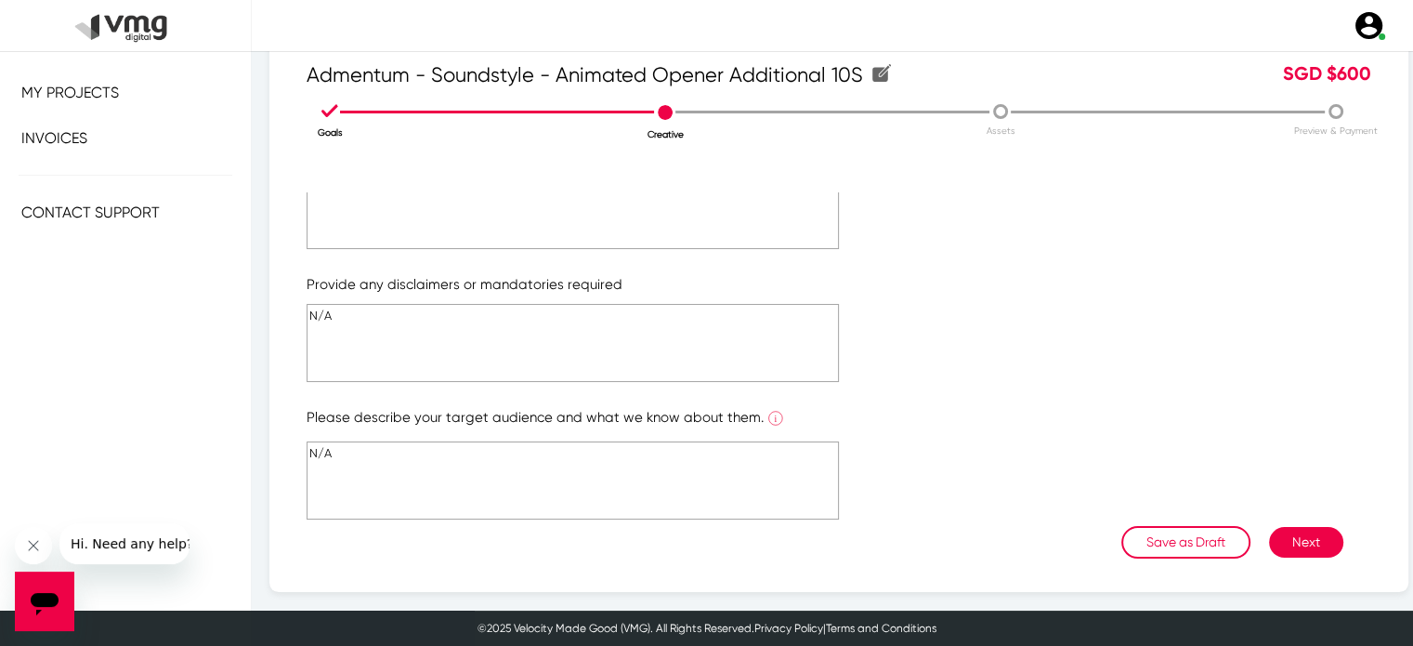
type textarea "It only needs to be 10 seconds long. Because we didn’t get any footage of this …"
click at [1275, 546] on button "Next" at bounding box center [1306, 542] width 74 height 31
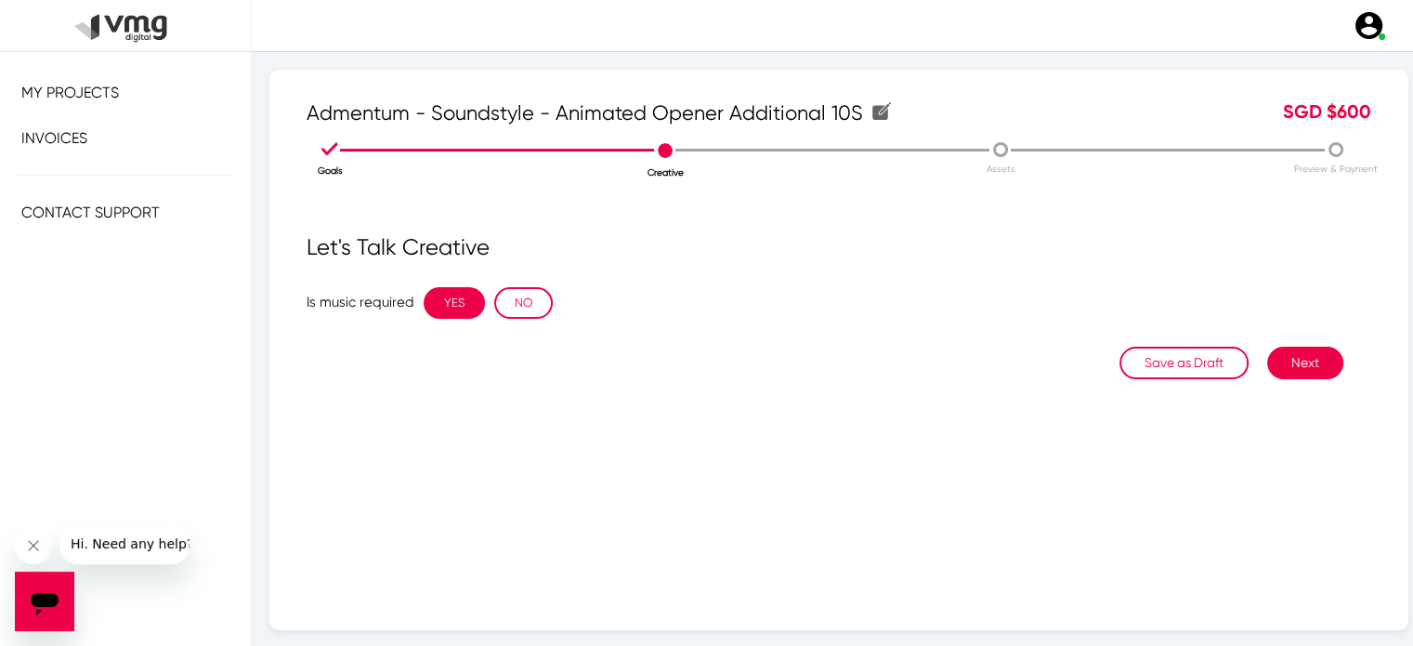
click at [450, 301] on button "YES" at bounding box center [454, 303] width 61 height 32
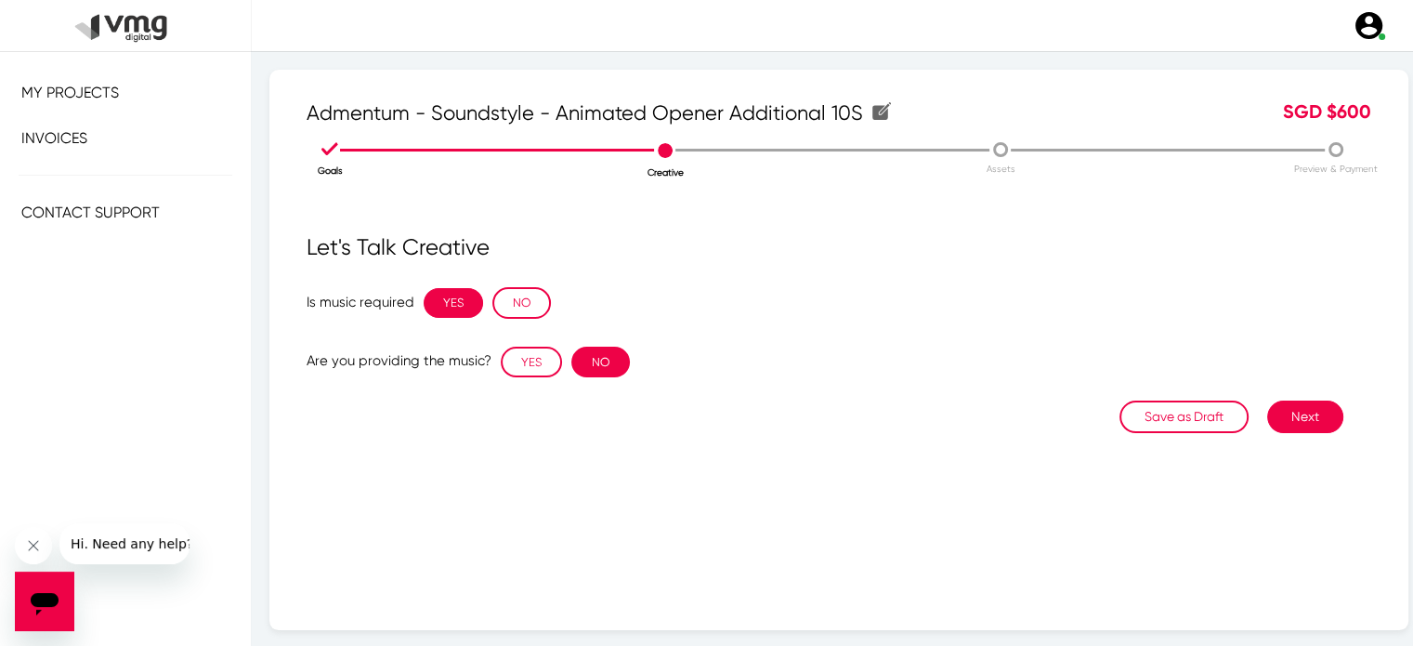
click at [594, 361] on button "NO" at bounding box center [600, 363] width 59 height 32
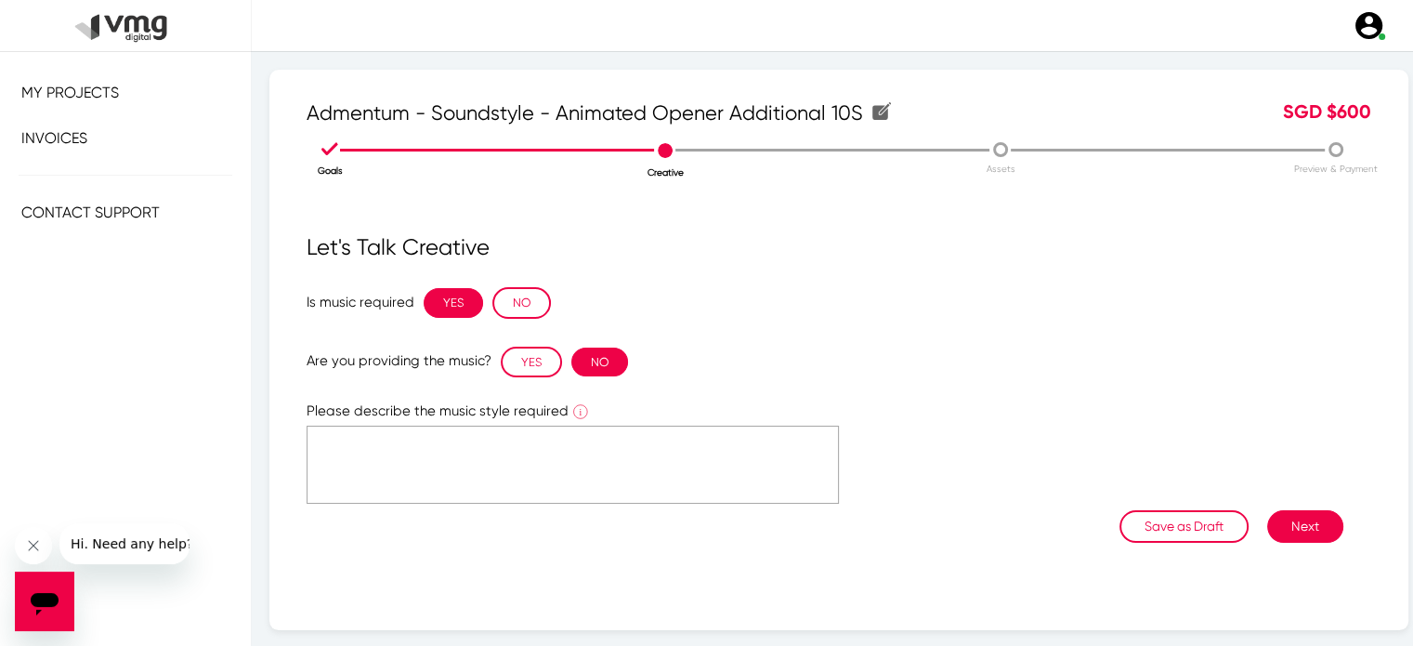
click at [522, 447] on textarea at bounding box center [573, 465] width 532 height 78
type textarea "Corporate style"
click at [1273, 510] on button "Next" at bounding box center [1305, 526] width 76 height 33
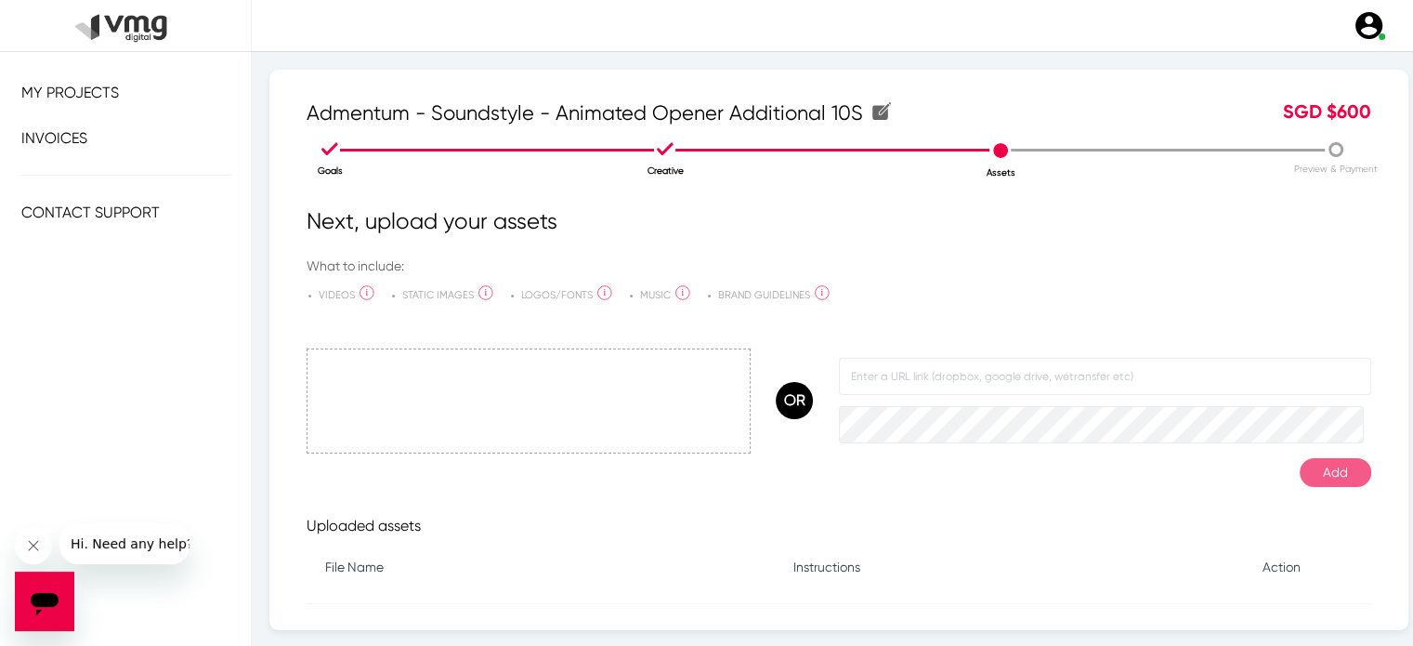
scroll to position [71, 0]
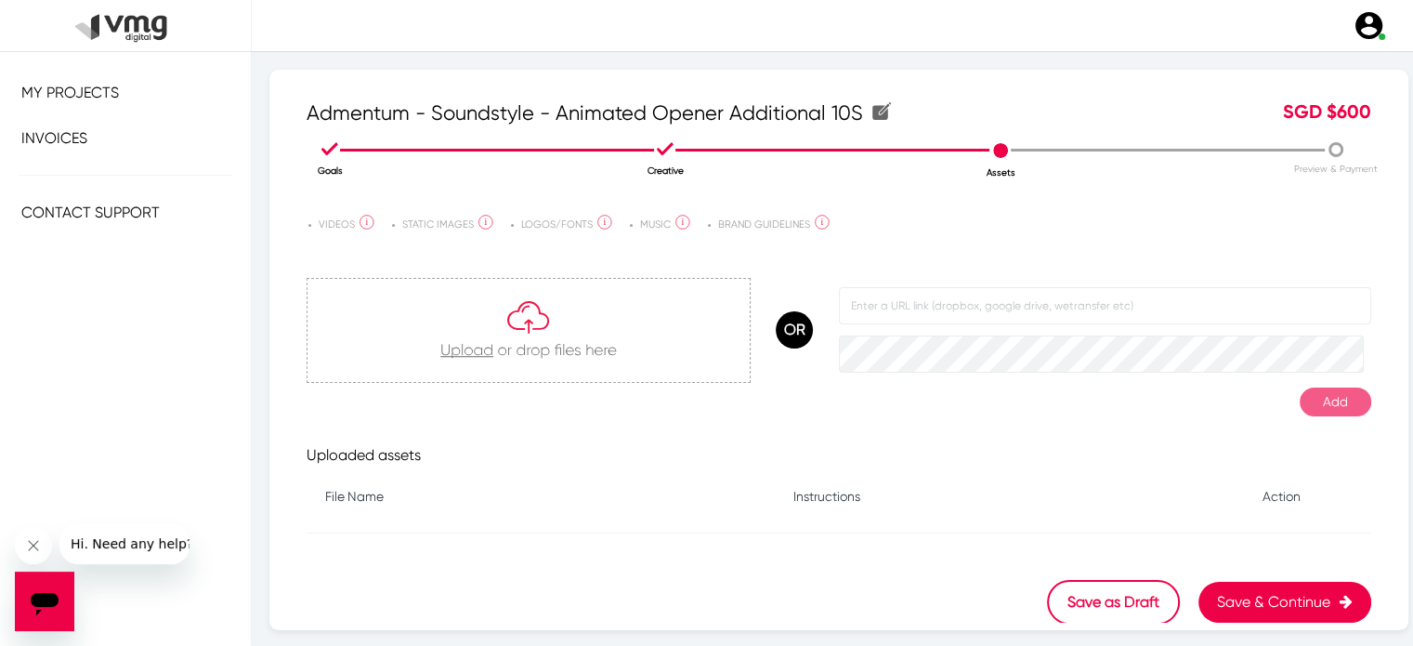
click at [895, 331] on form at bounding box center [1105, 329] width 532 height 85
click at [881, 331] on form at bounding box center [1105, 329] width 532 height 85
click at [861, 307] on input "text" at bounding box center [1105, 305] width 532 height 37
paste input "[URL][DOMAIN_NAME]"
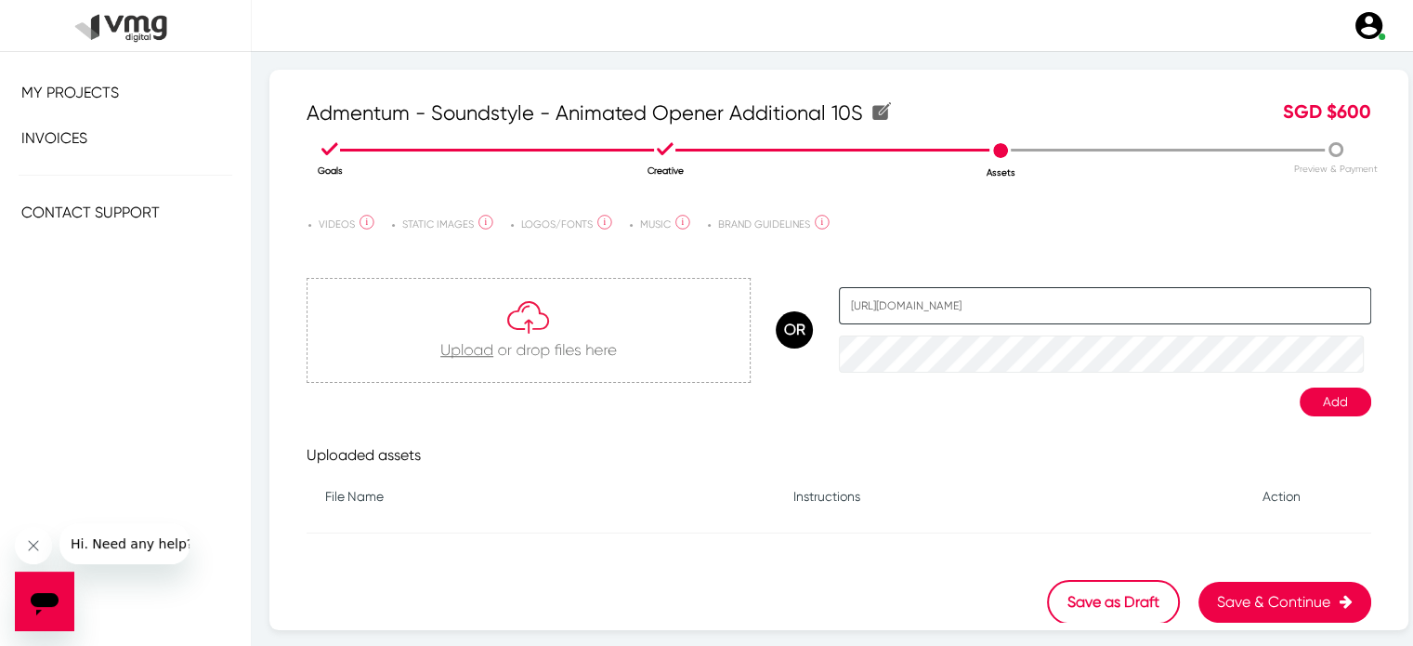
type input "[URL][DOMAIN_NAME]"
click at [1336, 395] on button "Add" at bounding box center [1336, 401] width 72 height 29
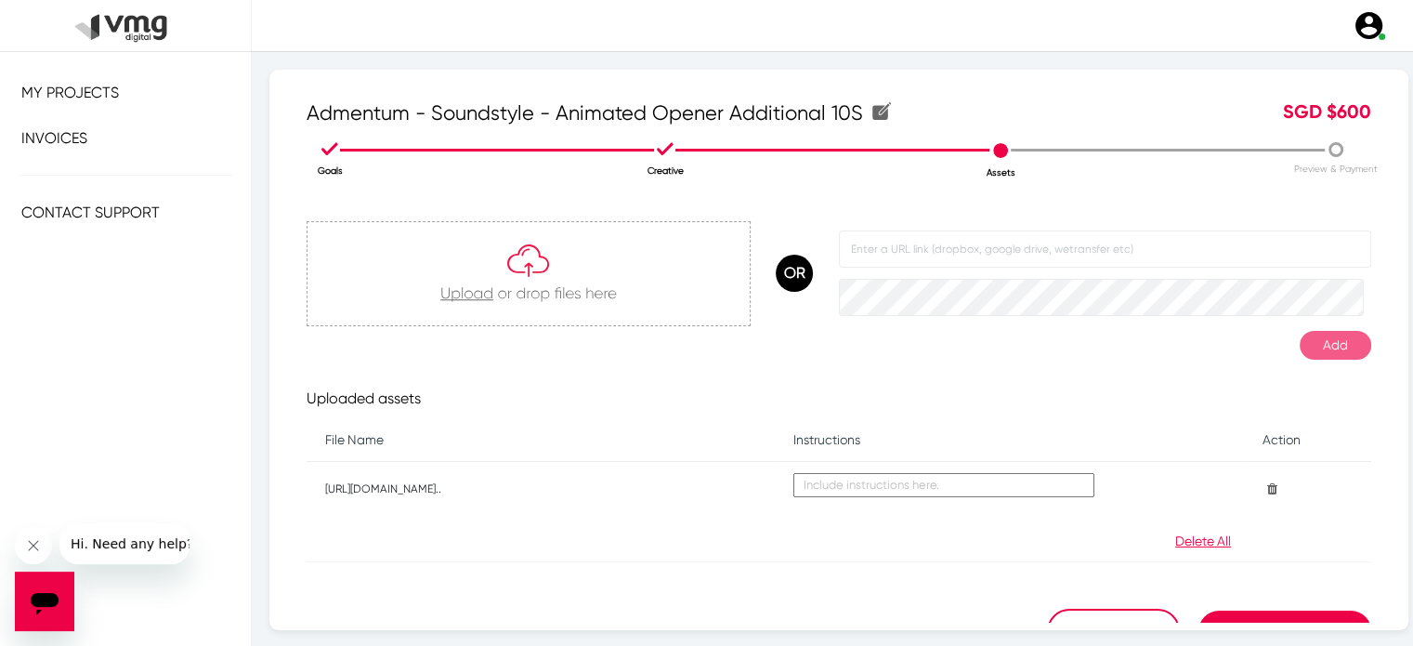
scroll to position [129, 0]
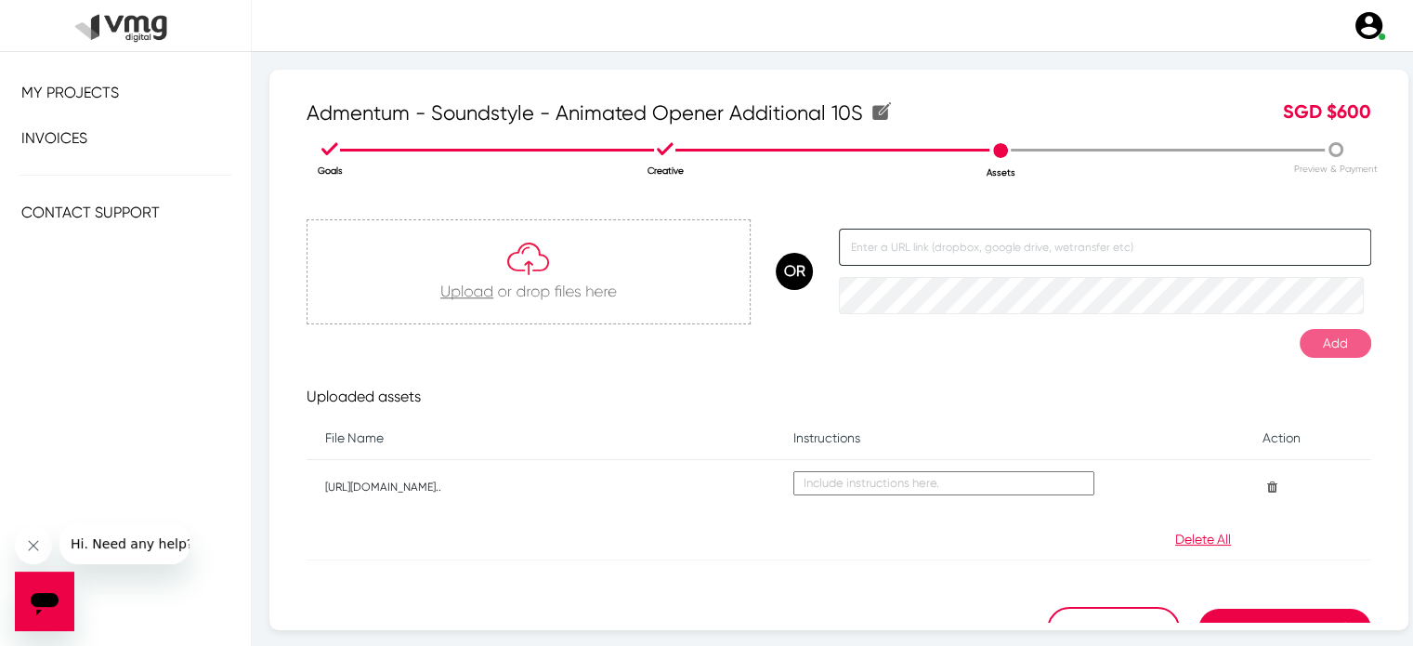
click at [877, 259] on input "text" at bounding box center [1105, 247] width 532 height 37
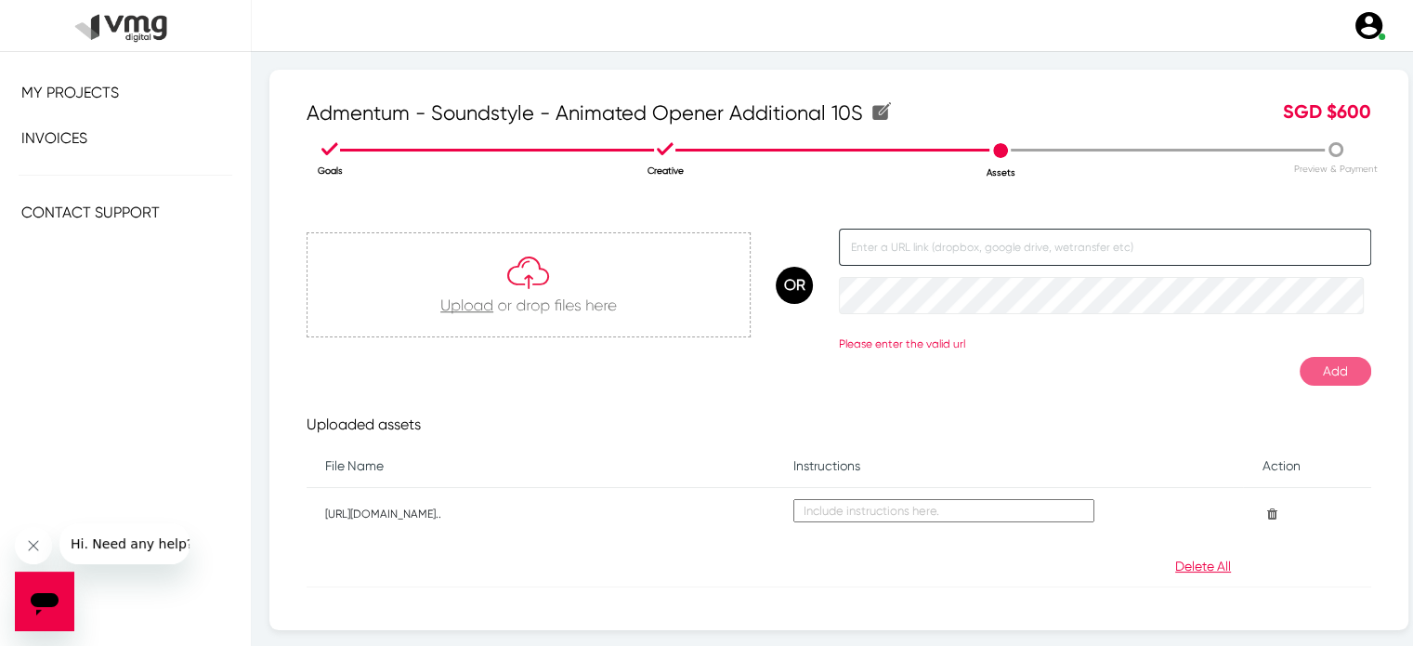
paste input "[URL][DOMAIN_NAME]"
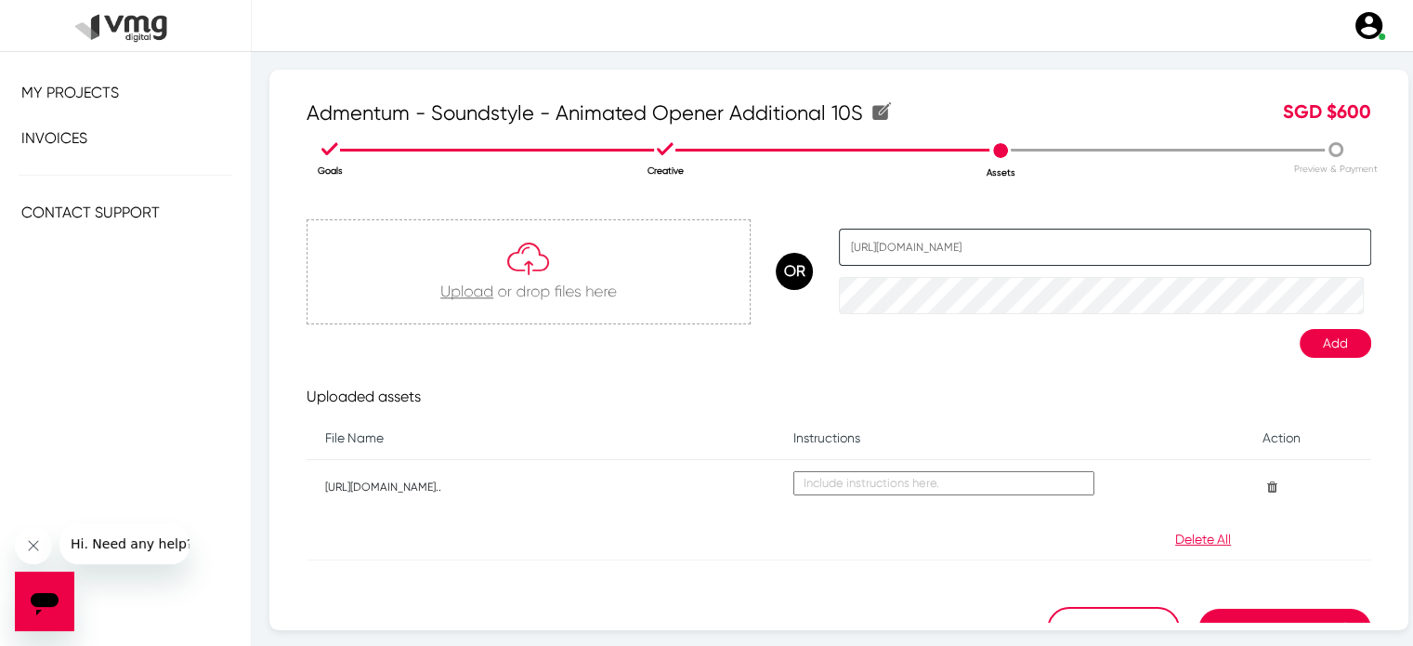
type input "[URL][DOMAIN_NAME]"
click at [1312, 345] on button "Add" at bounding box center [1336, 343] width 72 height 29
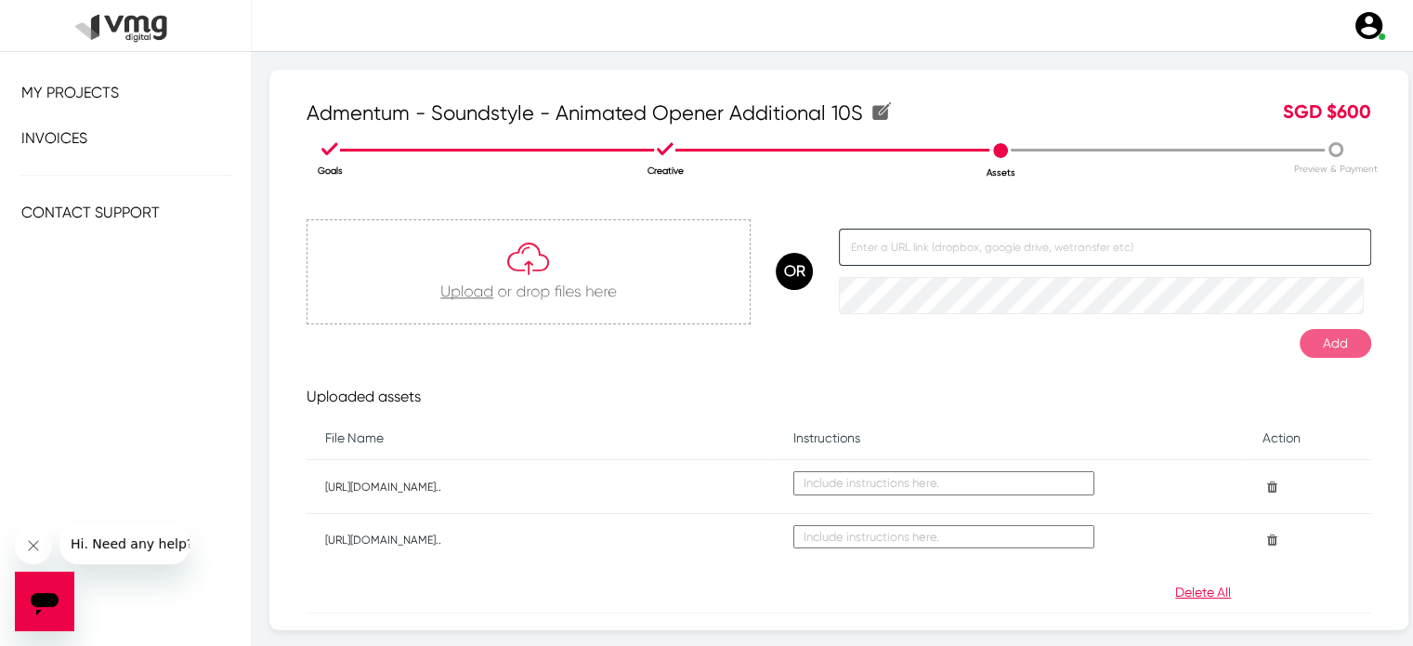
click at [881, 242] on input "text" at bounding box center [1105, 247] width 532 height 37
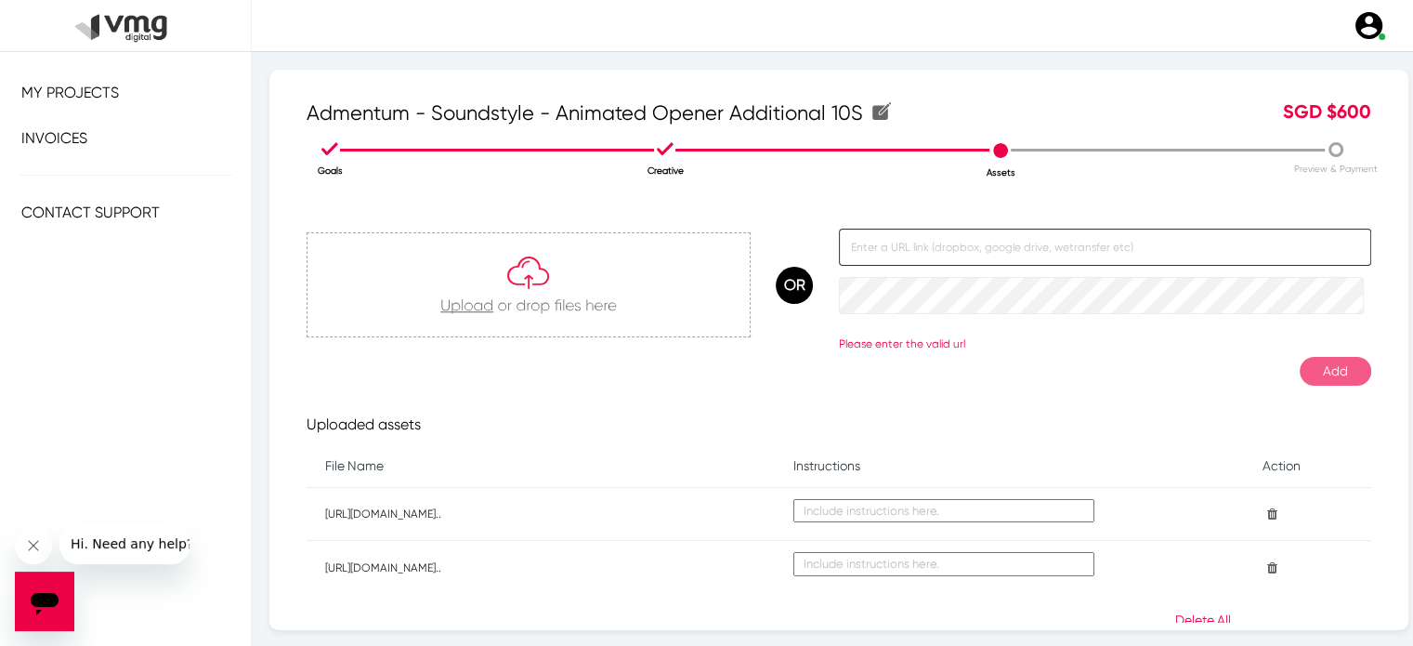
paste input "[URL][DOMAIN_NAME]"
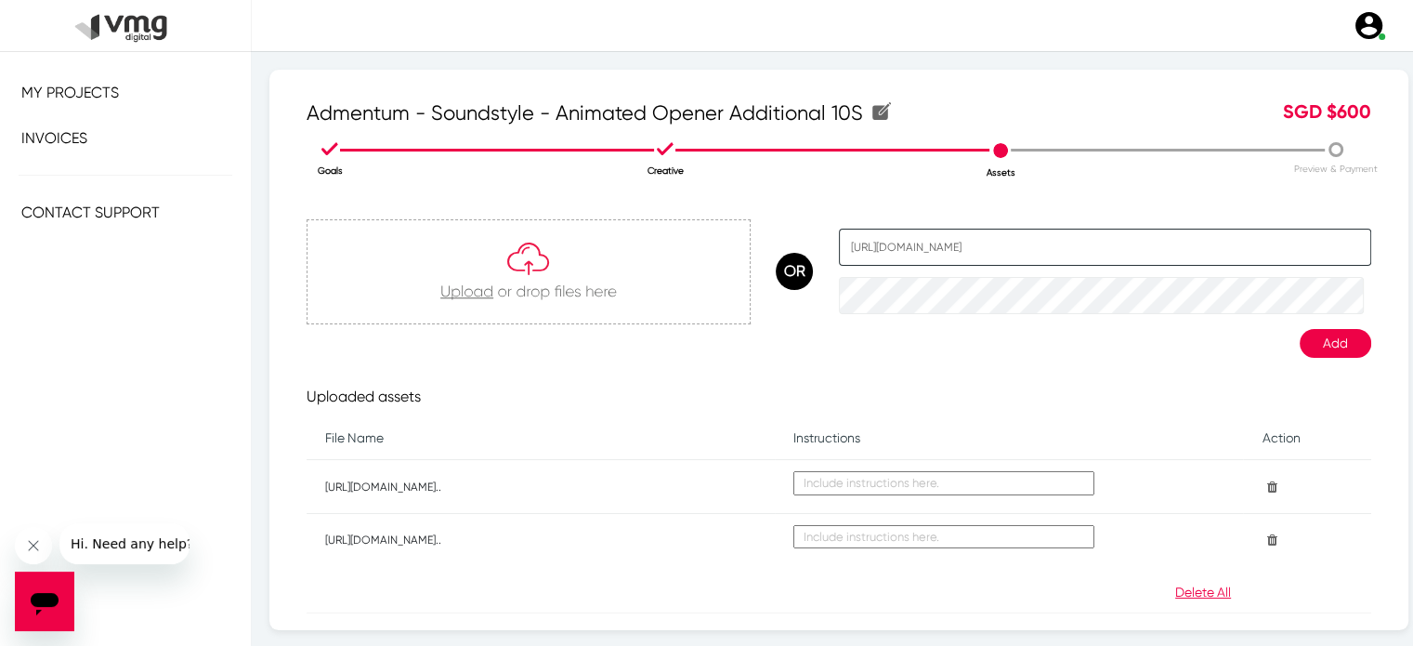
type input "[URL][DOMAIN_NAME]"
click at [1316, 343] on button "Add" at bounding box center [1336, 343] width 72 height 29
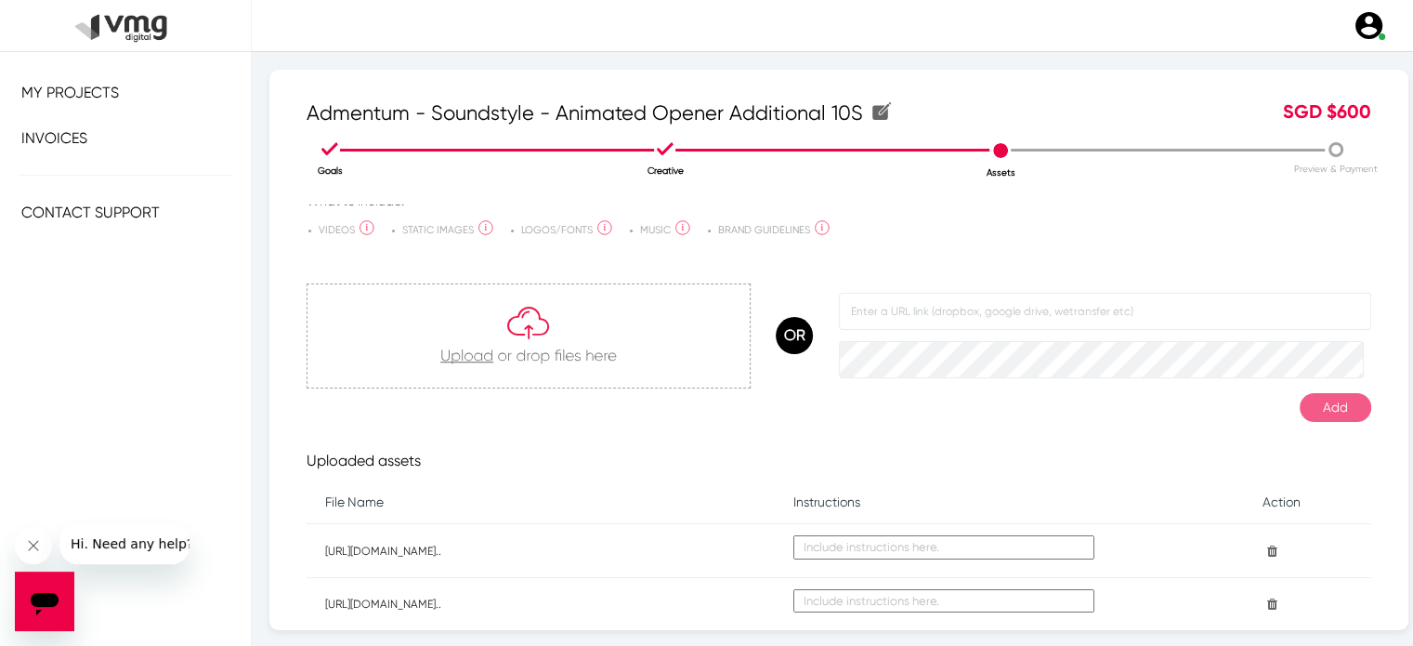
scroll to position [315, 0]
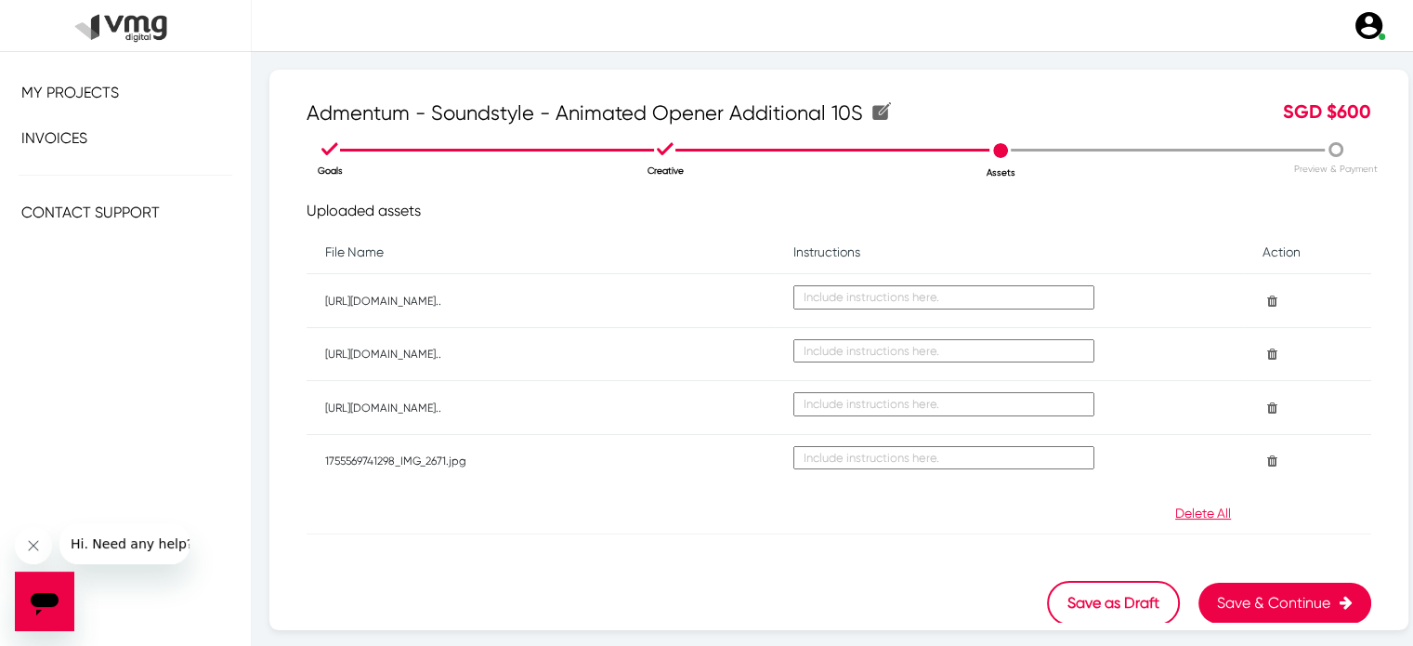
click at [1249, 604] on button "Save & Continue" at bounding box center [1285, 603] width 173 height 41
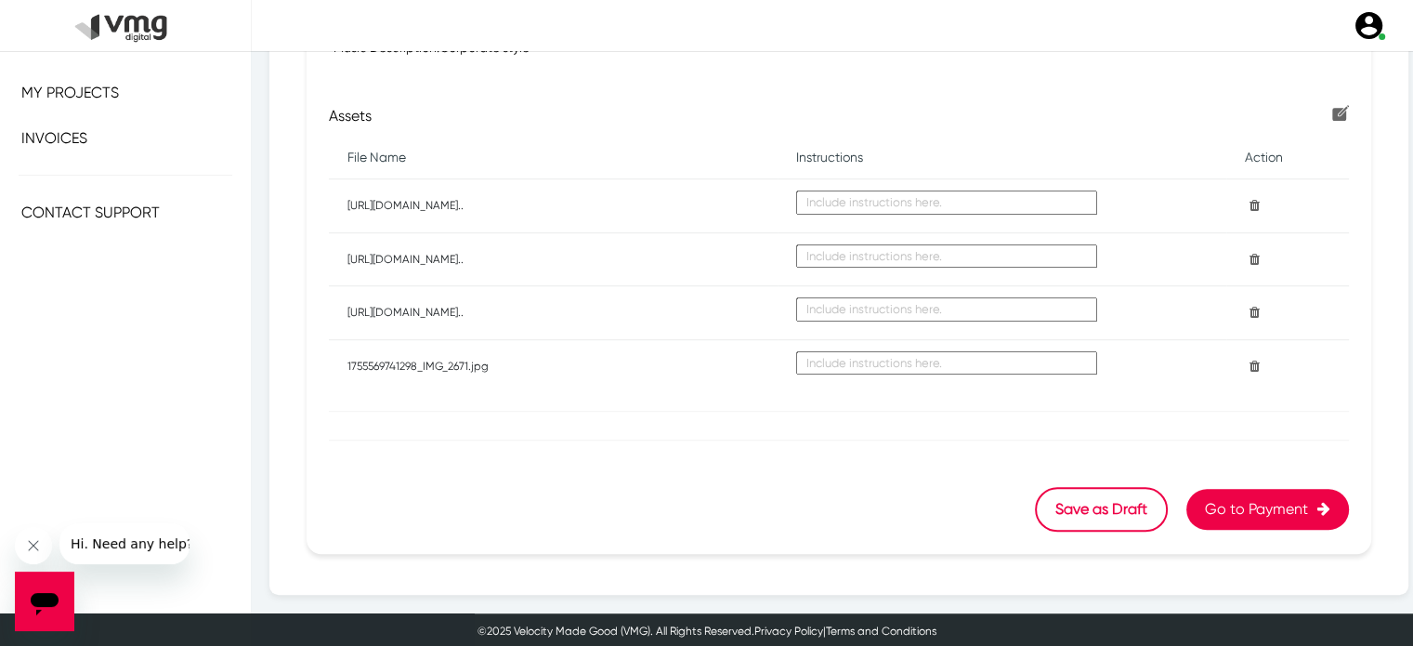
scroll to position [989, 0]
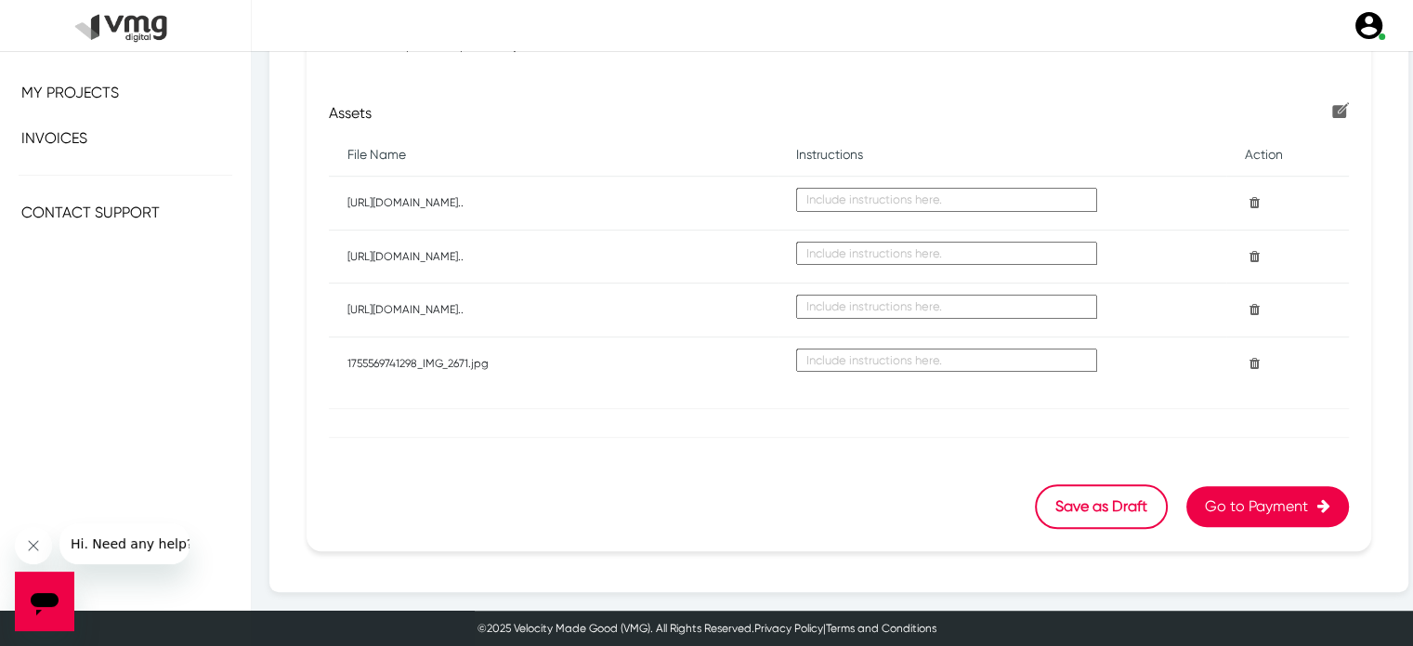
click at [1198, 508] on button "Go to Payment" at bounding box center [1268, 506] width 163 height 41
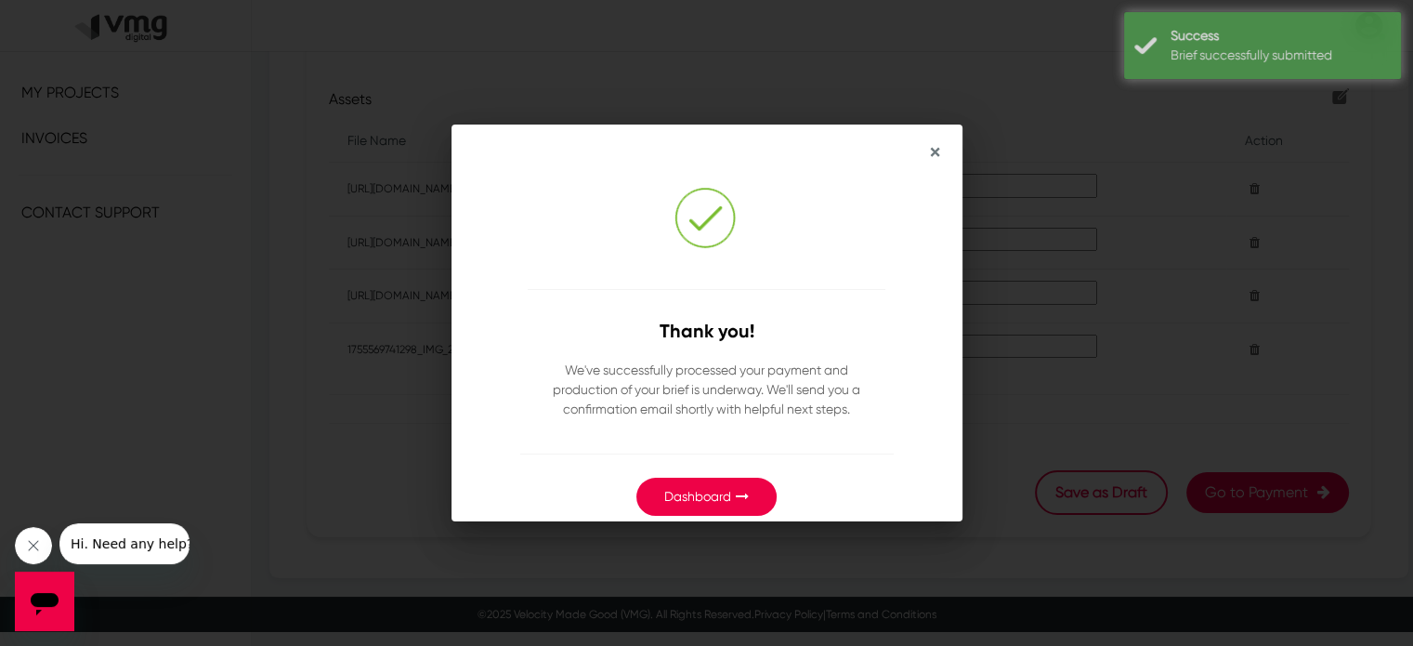
click at [692, 494] on link "Dashboard" at bounding box center [697, 496] width 67 height 15
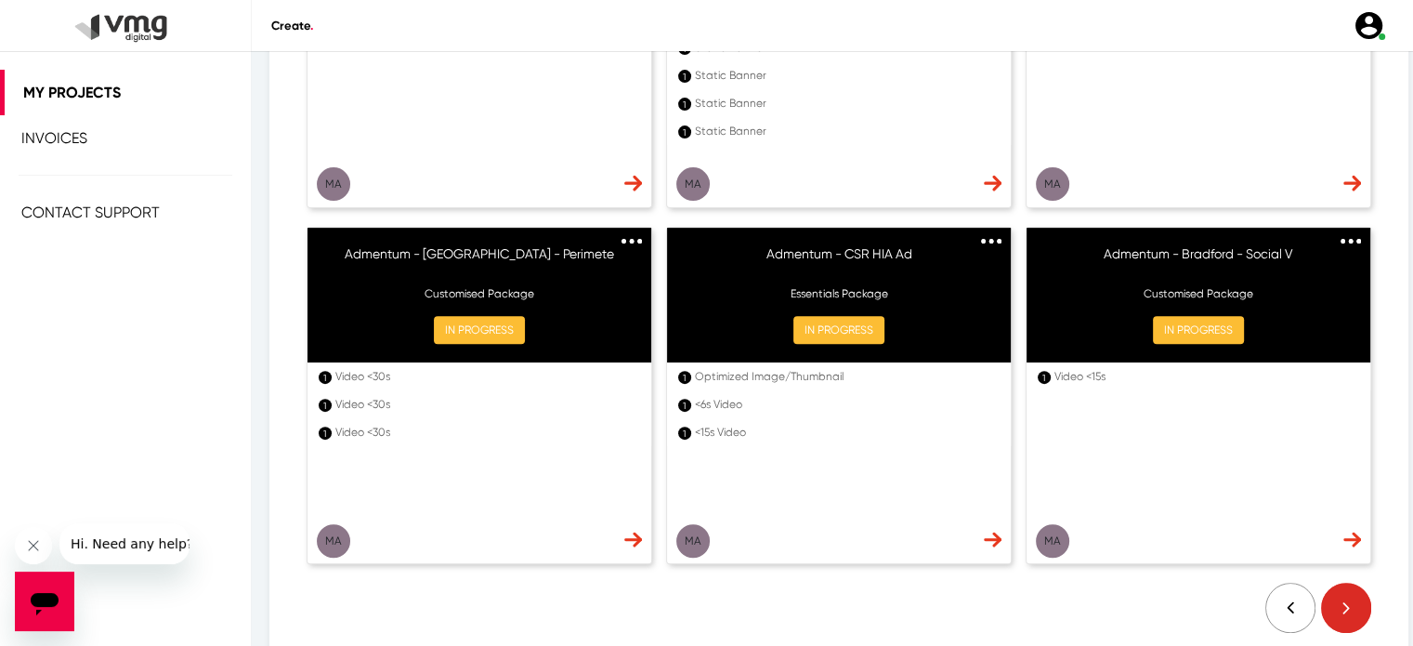
scroll to position [601, 0]
